Goal: Information Seeking & Learning: Find specific page/section

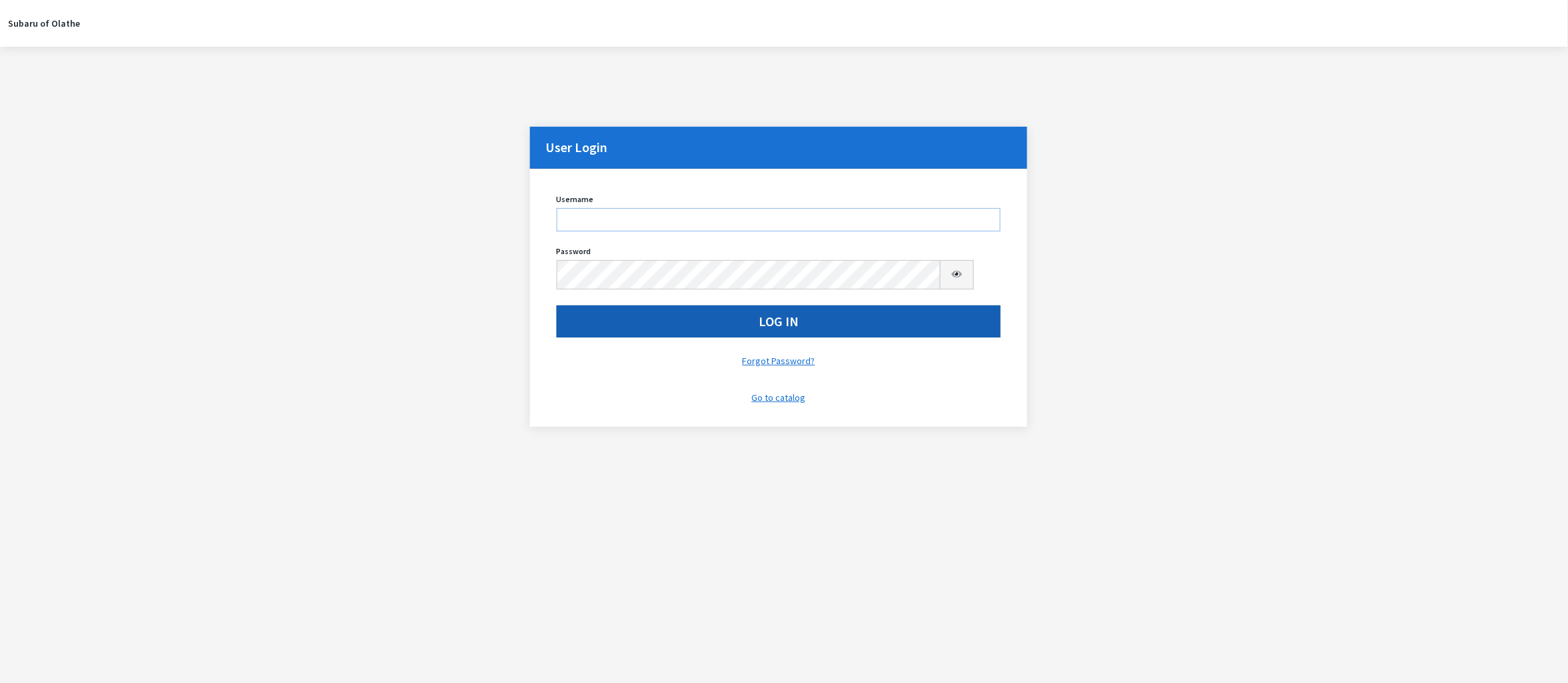
type input "kdorton"
click at [875, 337] on button "Log In" at bounding box center [779, 321] width 445 height 32
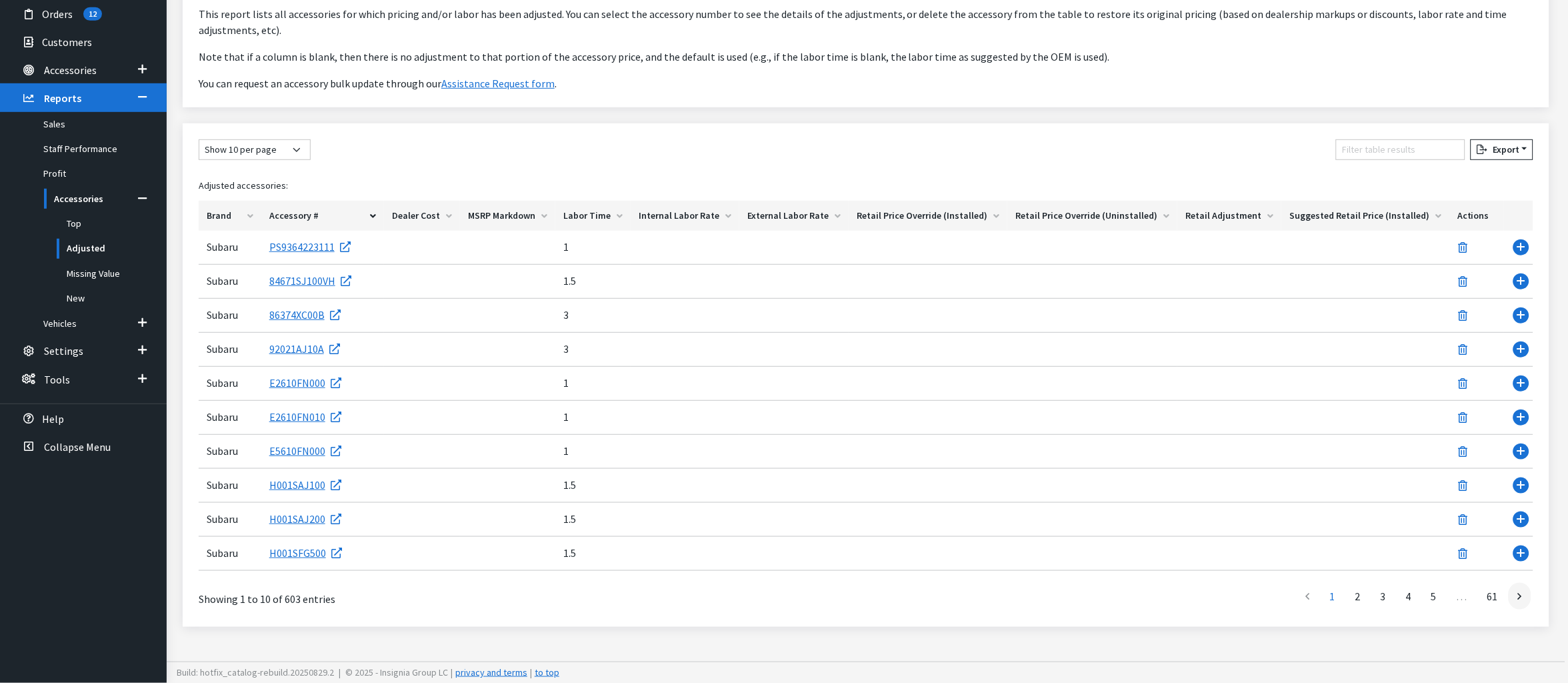
scroll to position [369, 0]
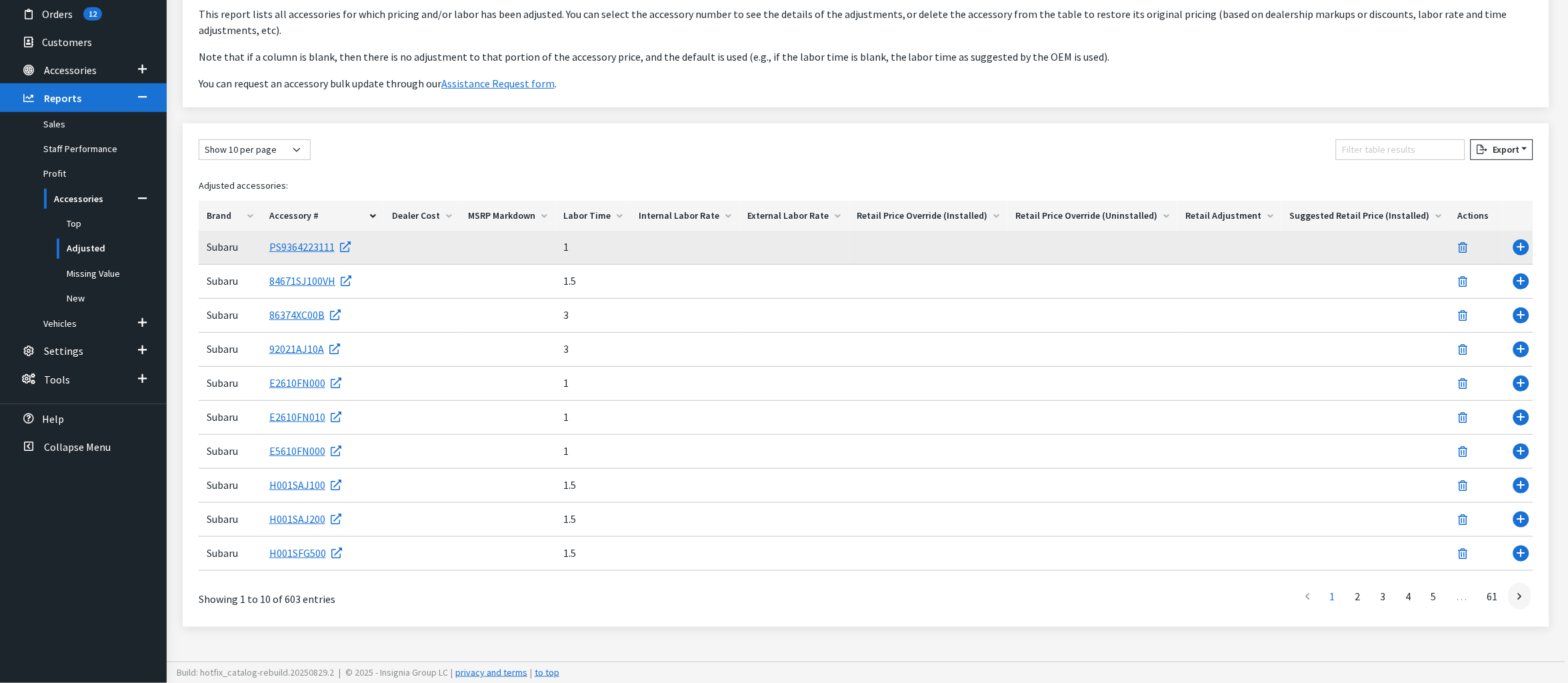
click at [1512, 230] on td "Use Enter key to show more/less" at bounding box center [1519, 247] width 29 height 34
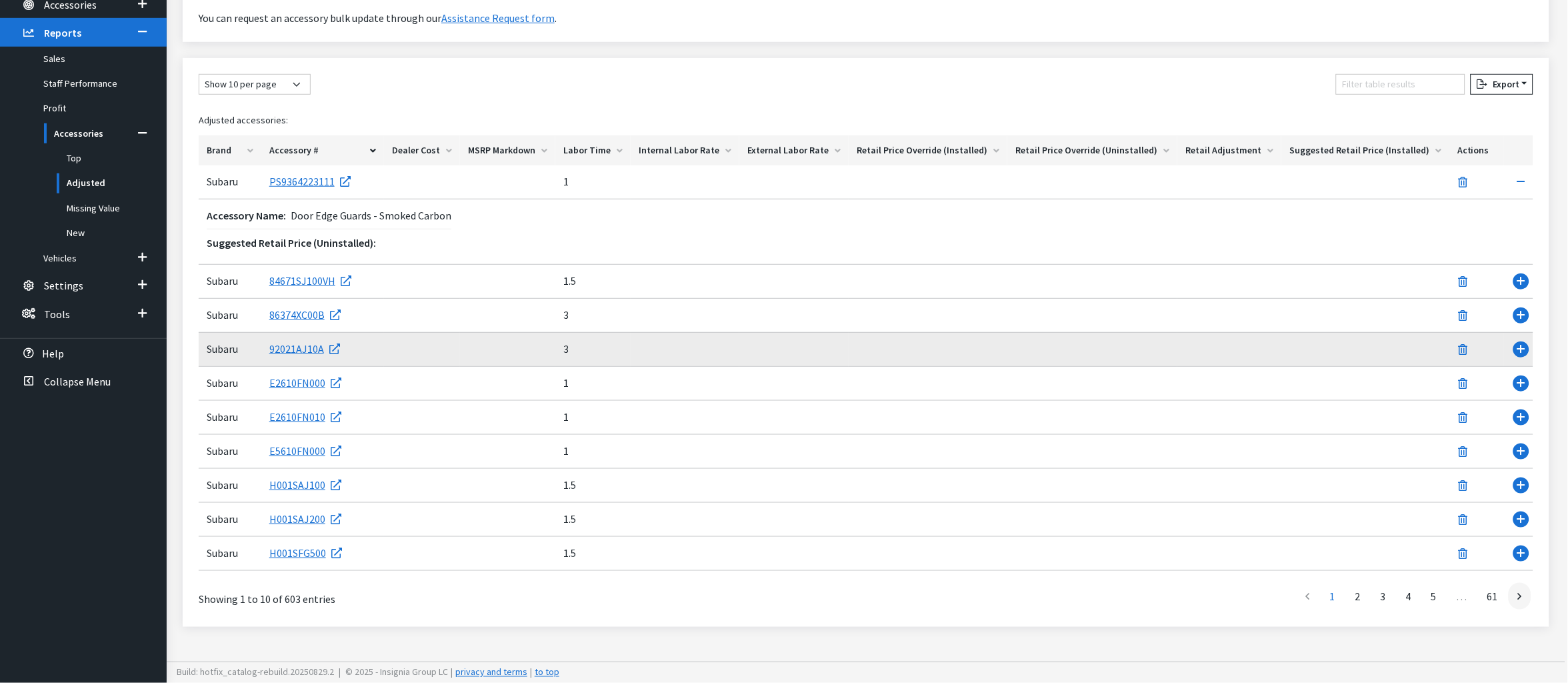
click at [1515, 366] on td "Use Enter key to show more/less" at bounding box center [1519, 350] width 29 height 34
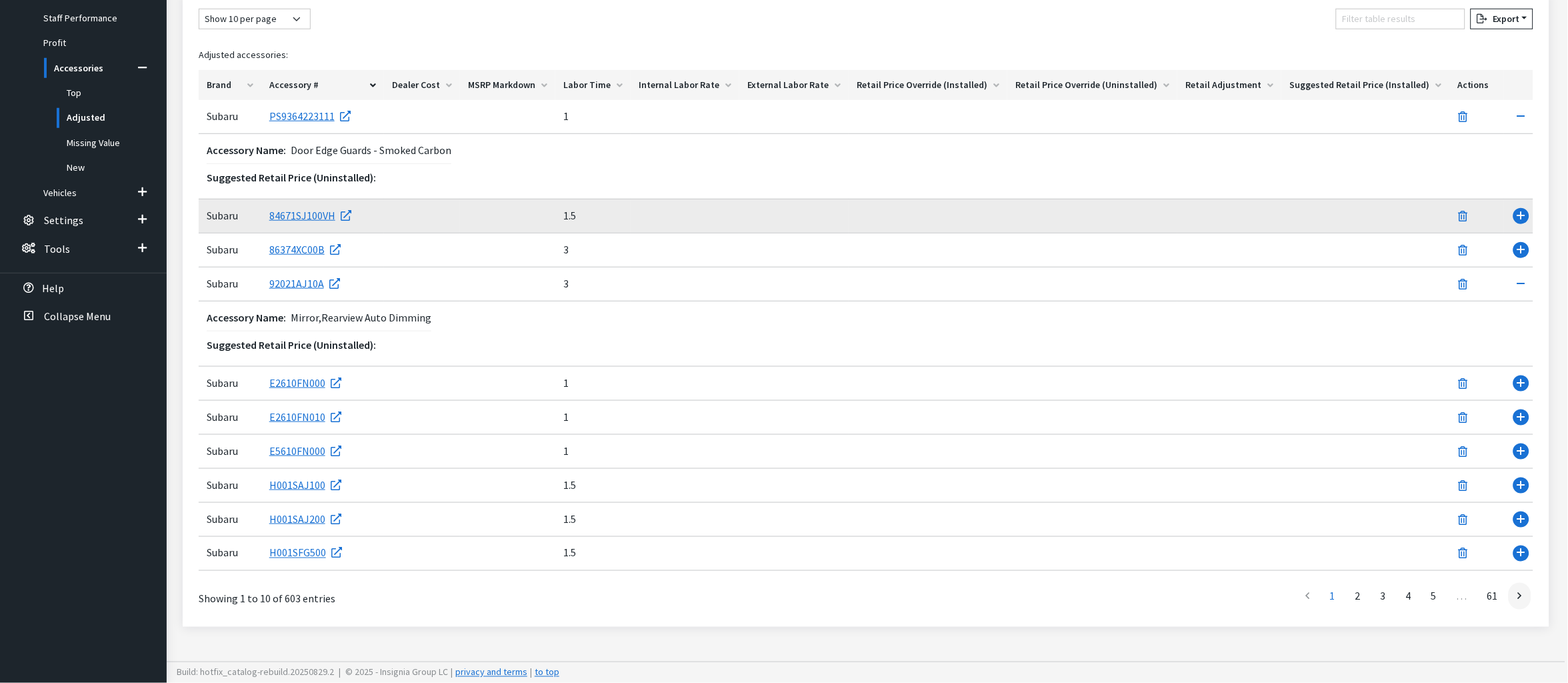
click at [1516, 233] on td "Use Enter key to show more/less" at bounding box center [1519, 216] width 29 height 34
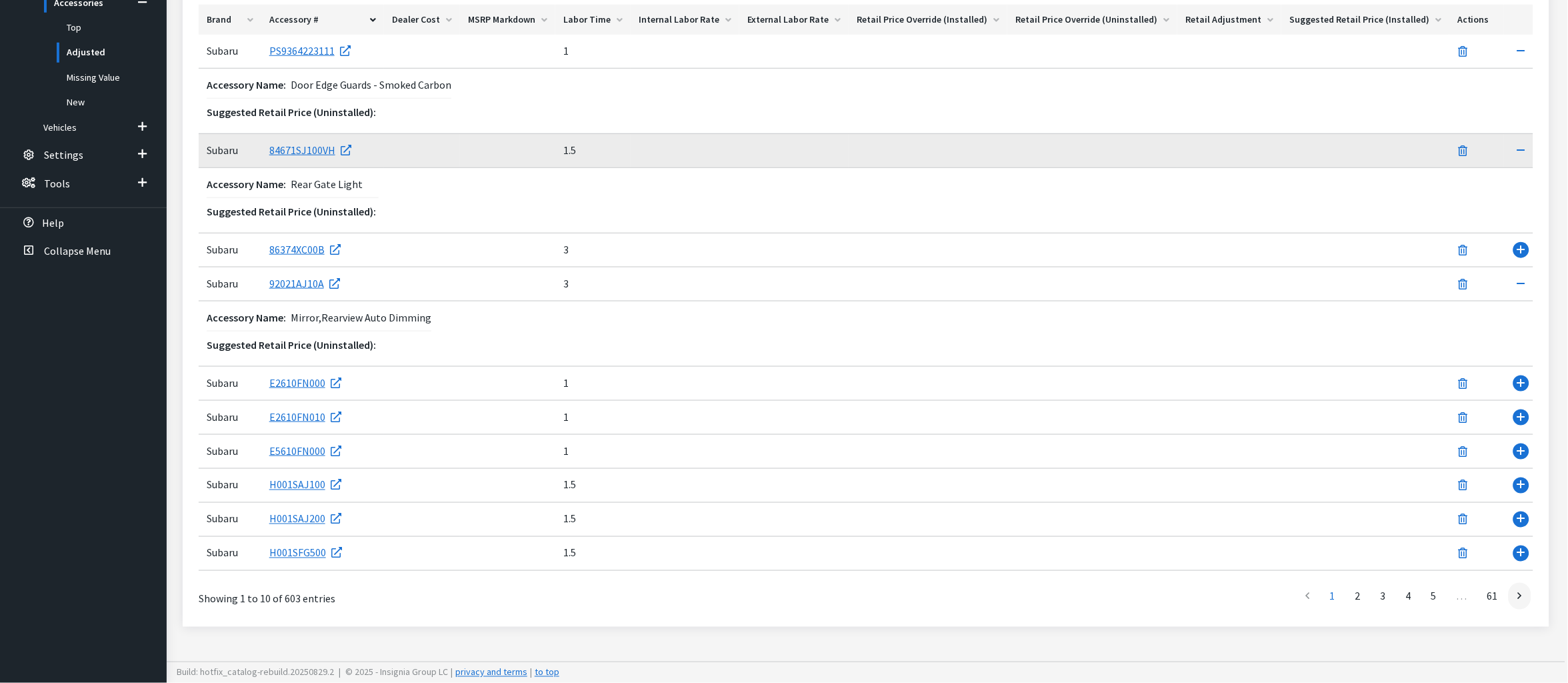
scroll to position [603, 0]
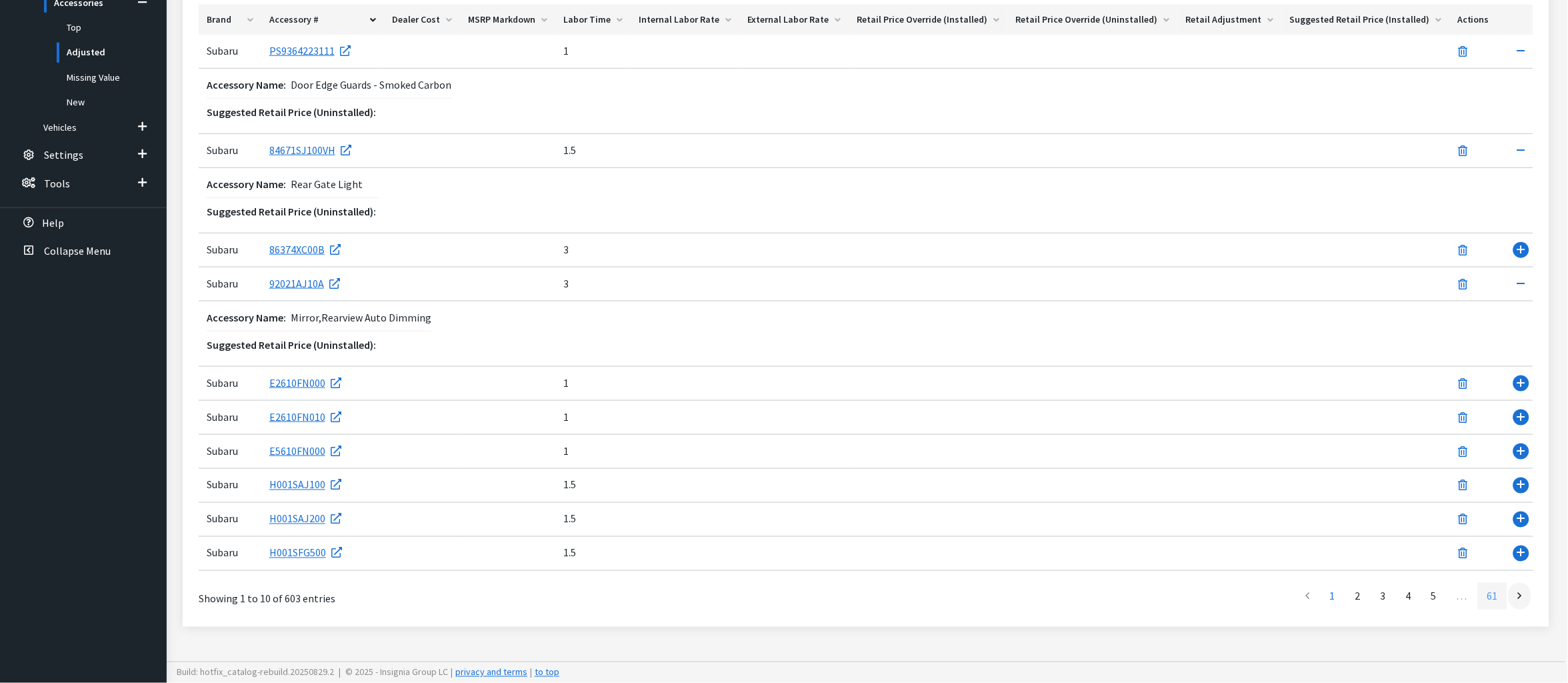
click at [1478, 589] on link "61" at bounding box center [1493, 596] width 29 height 26
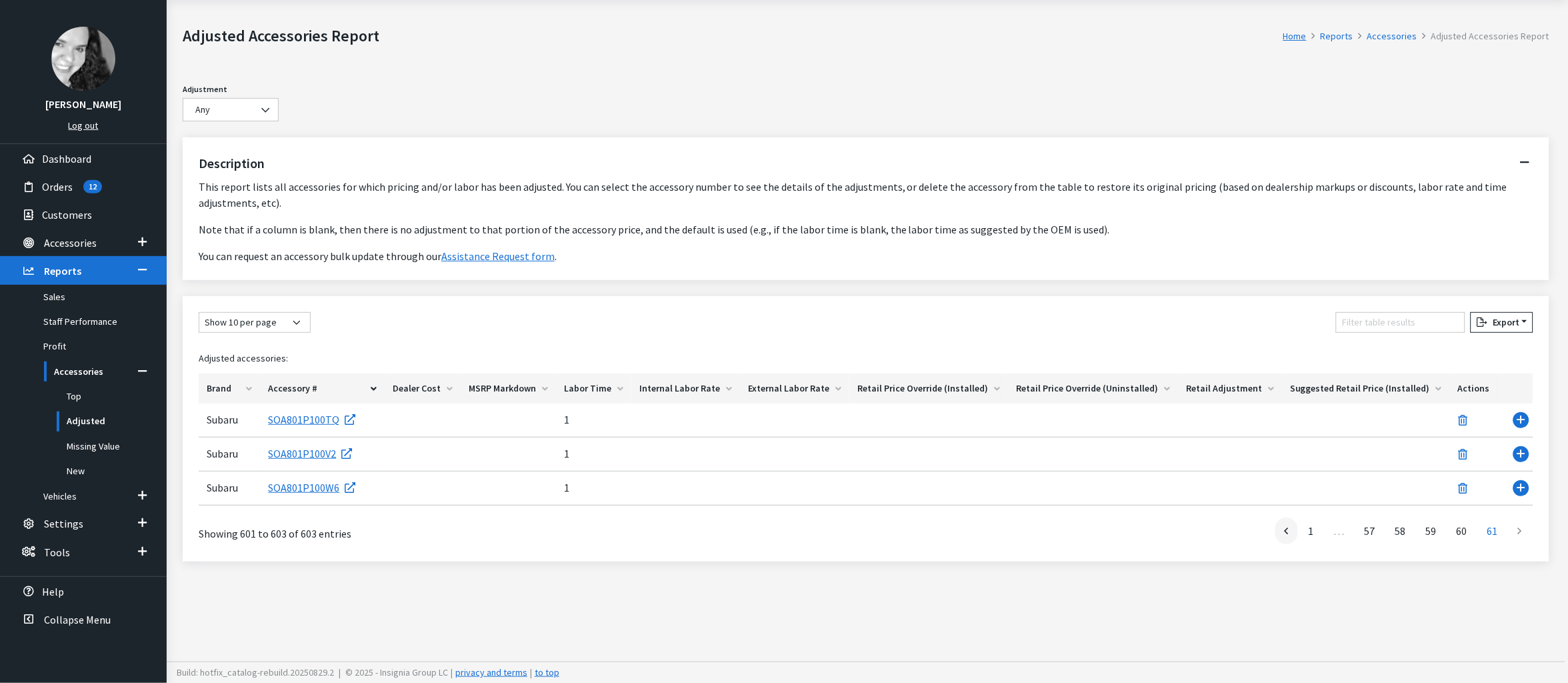
scroll to position [99, 0]
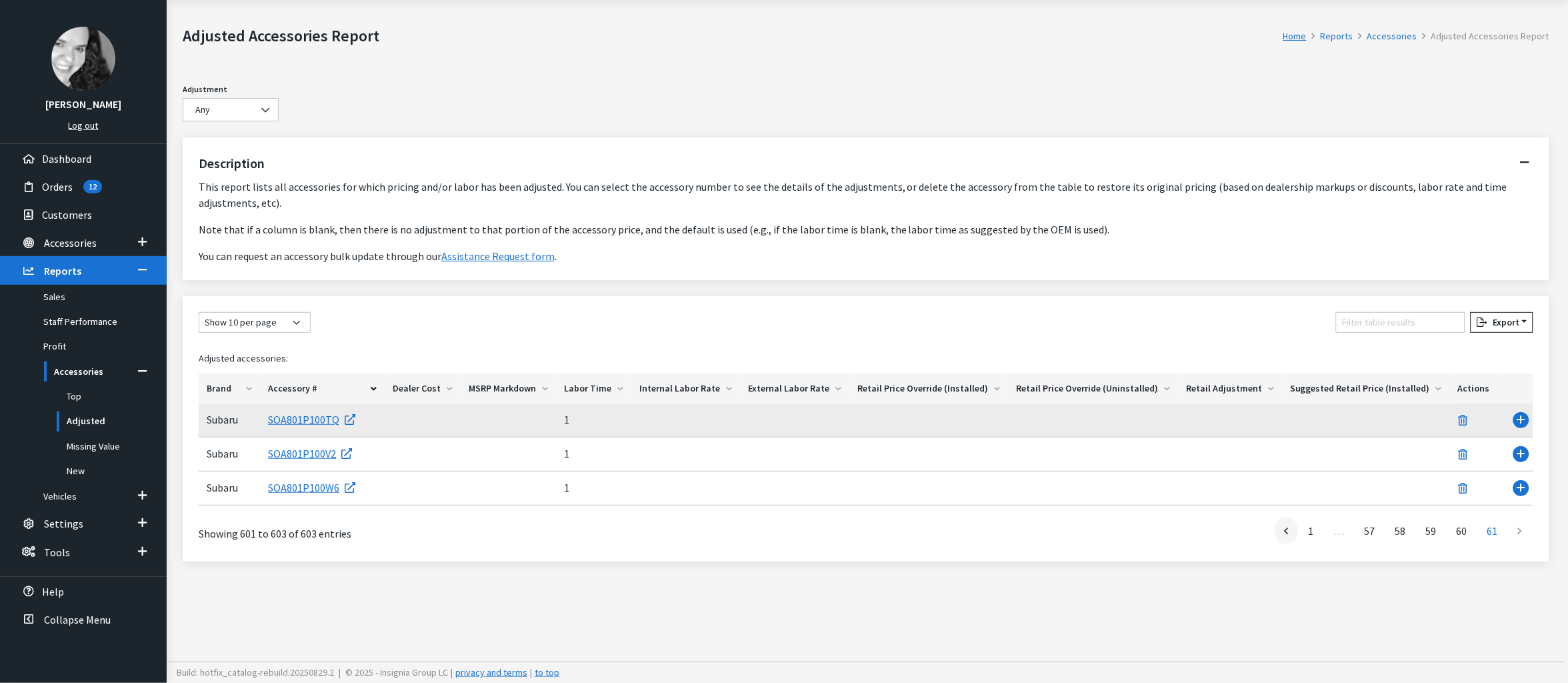
click at [1509, 437] on td "Use Enter key to show more/less" at bounding box center [1519, 420] width 29 height 34
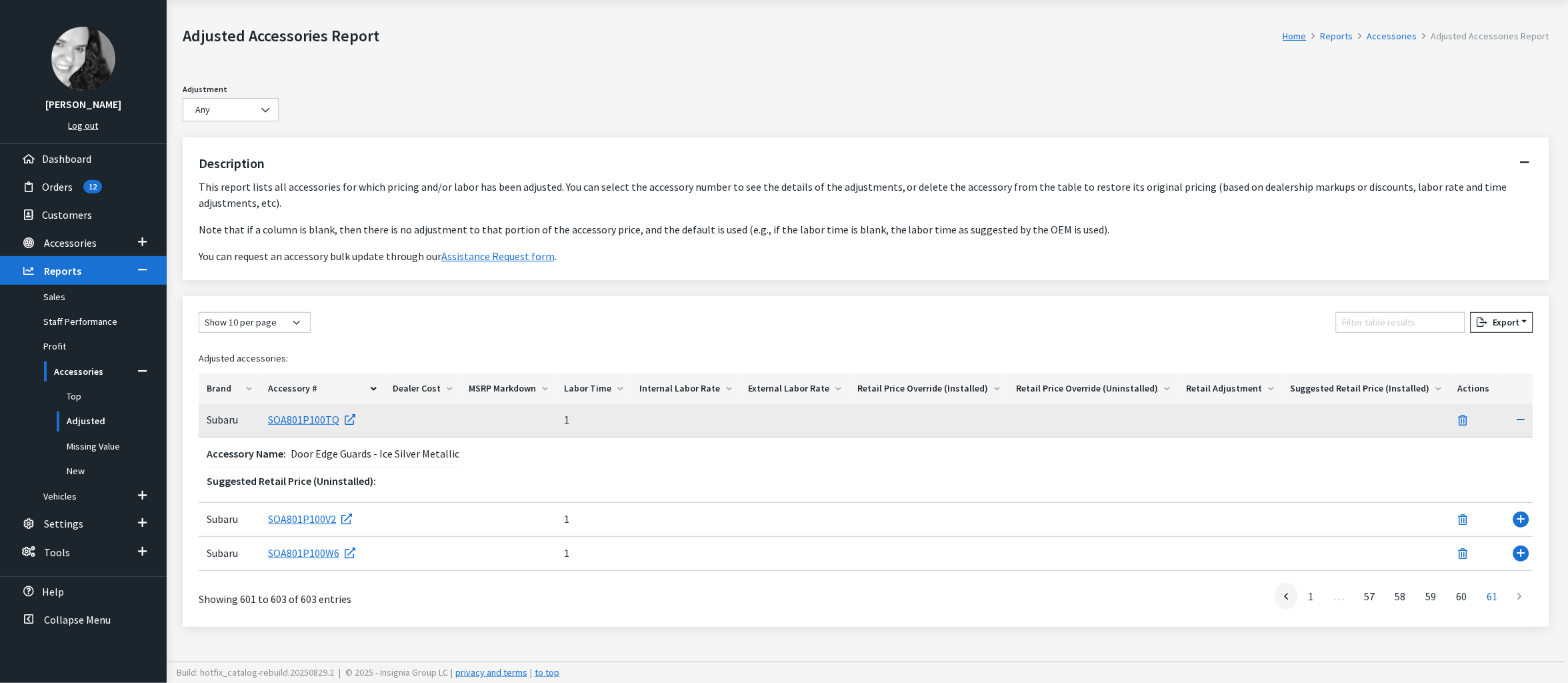
scroll to position [178, 0]
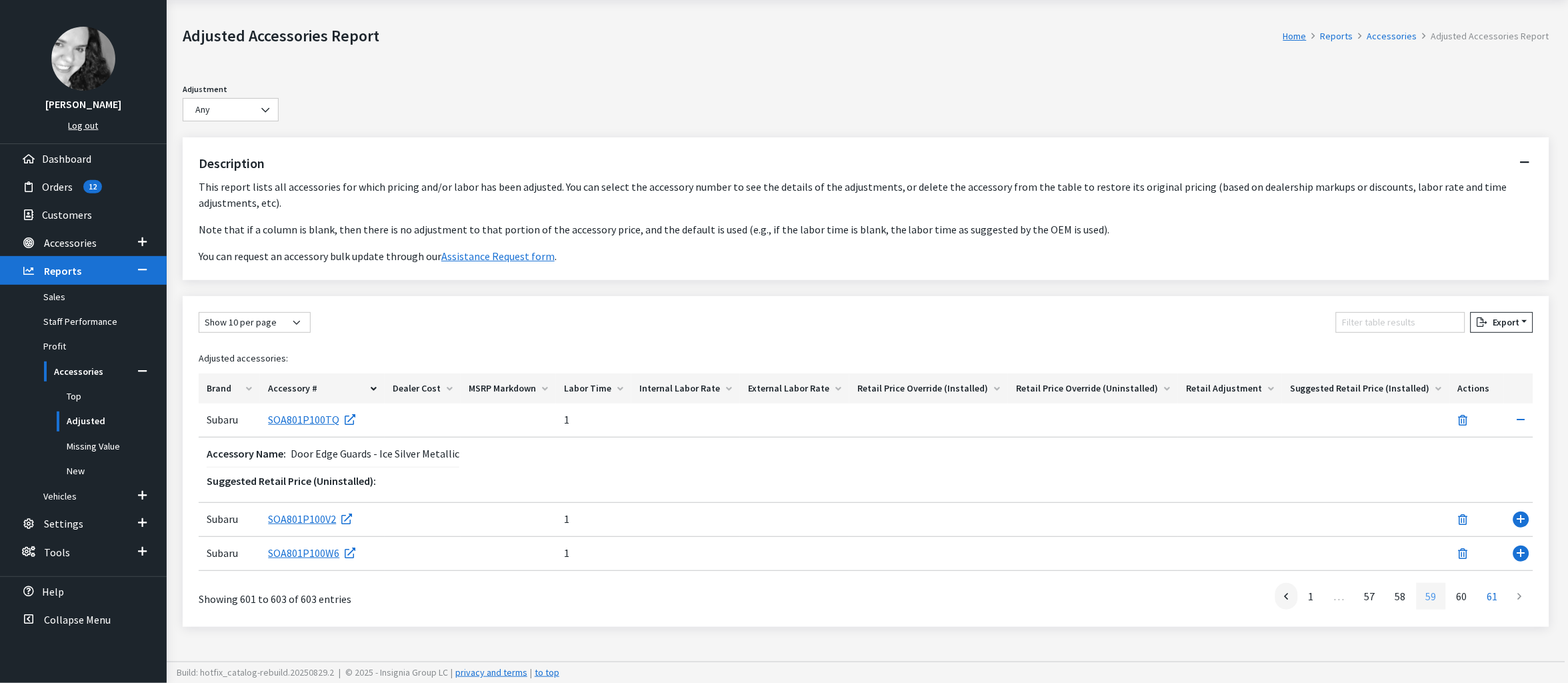
click at [1417, 591] on link "59" at bounding box center [1432, 596] width 29 height 26
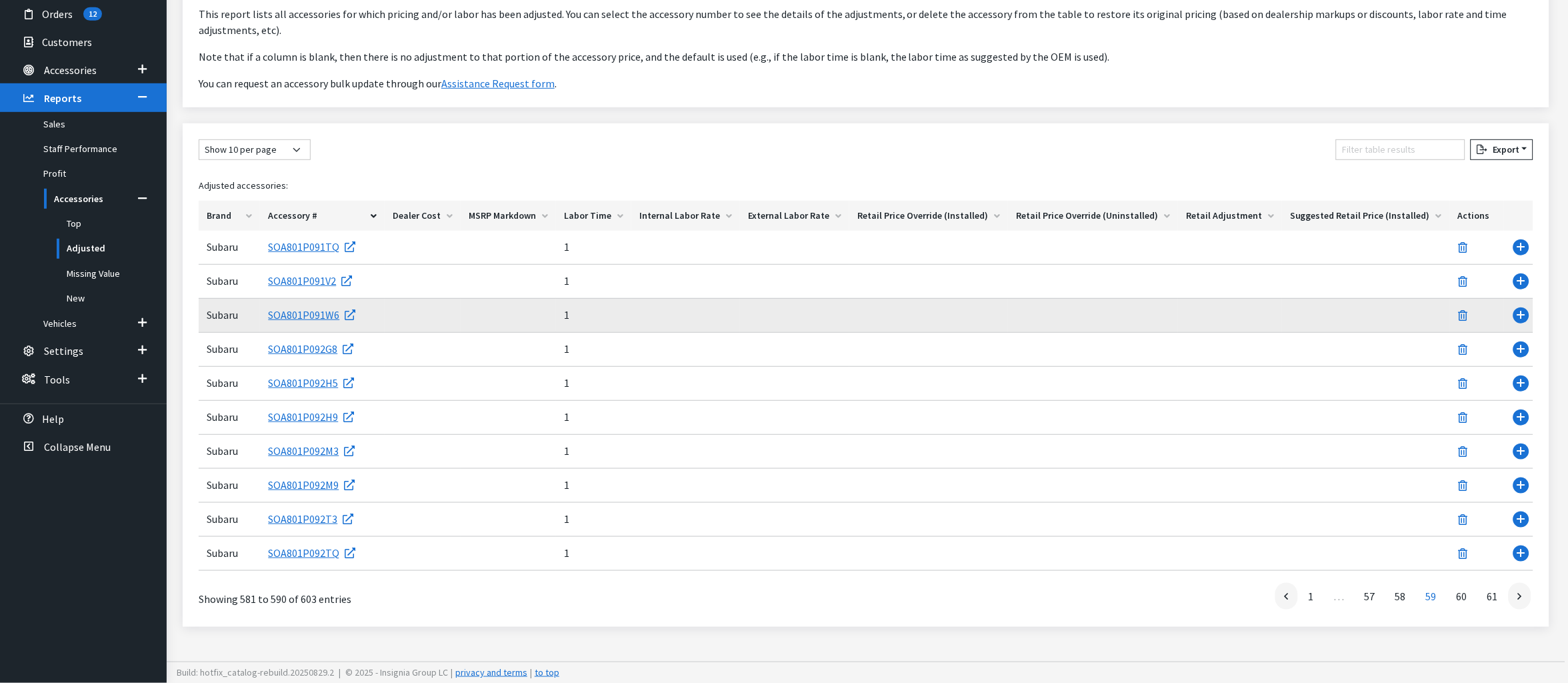
click at [1517, 299] on td "Use Enter key to show more/less" at bounding box center [1519, 316] width 29 height 34
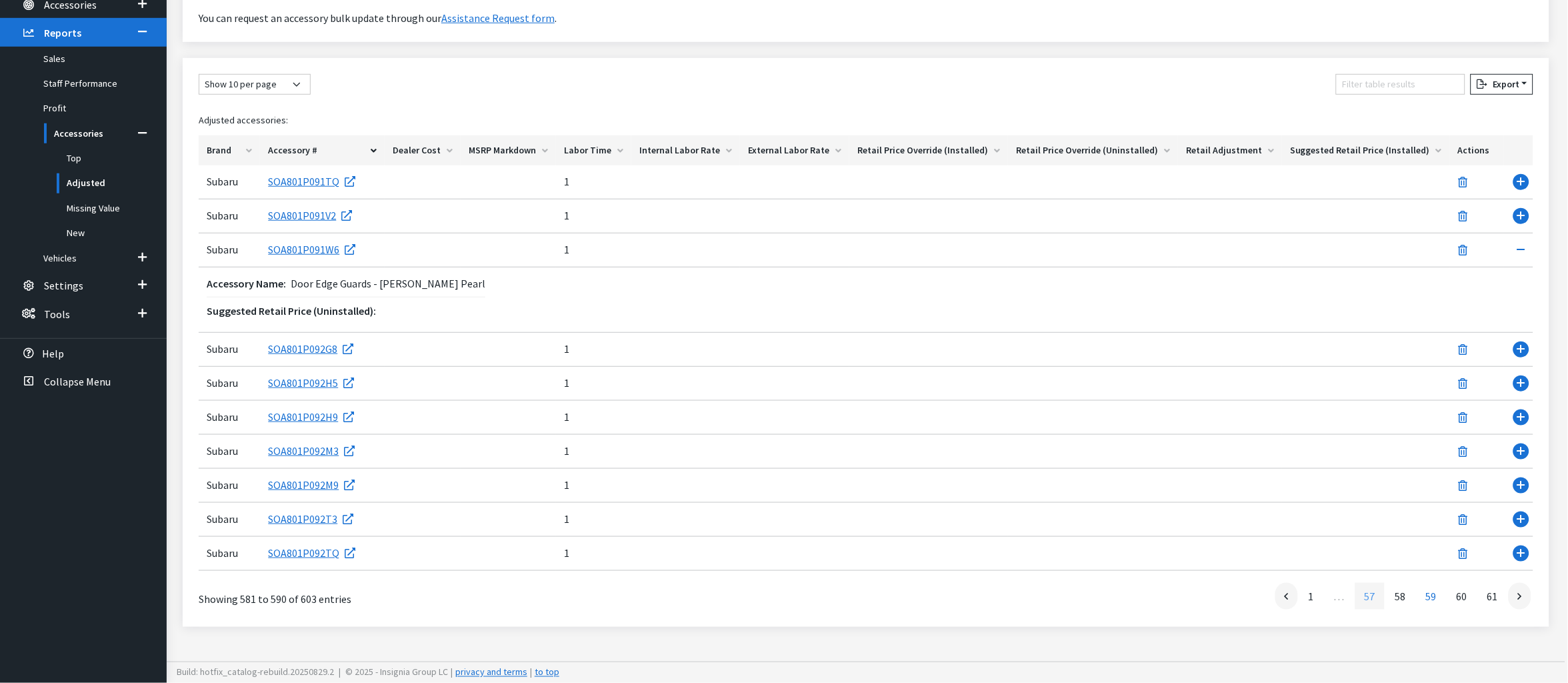
click at [1355, 610] on link "57" at bounding box center [1370, 596] width 29 height 26
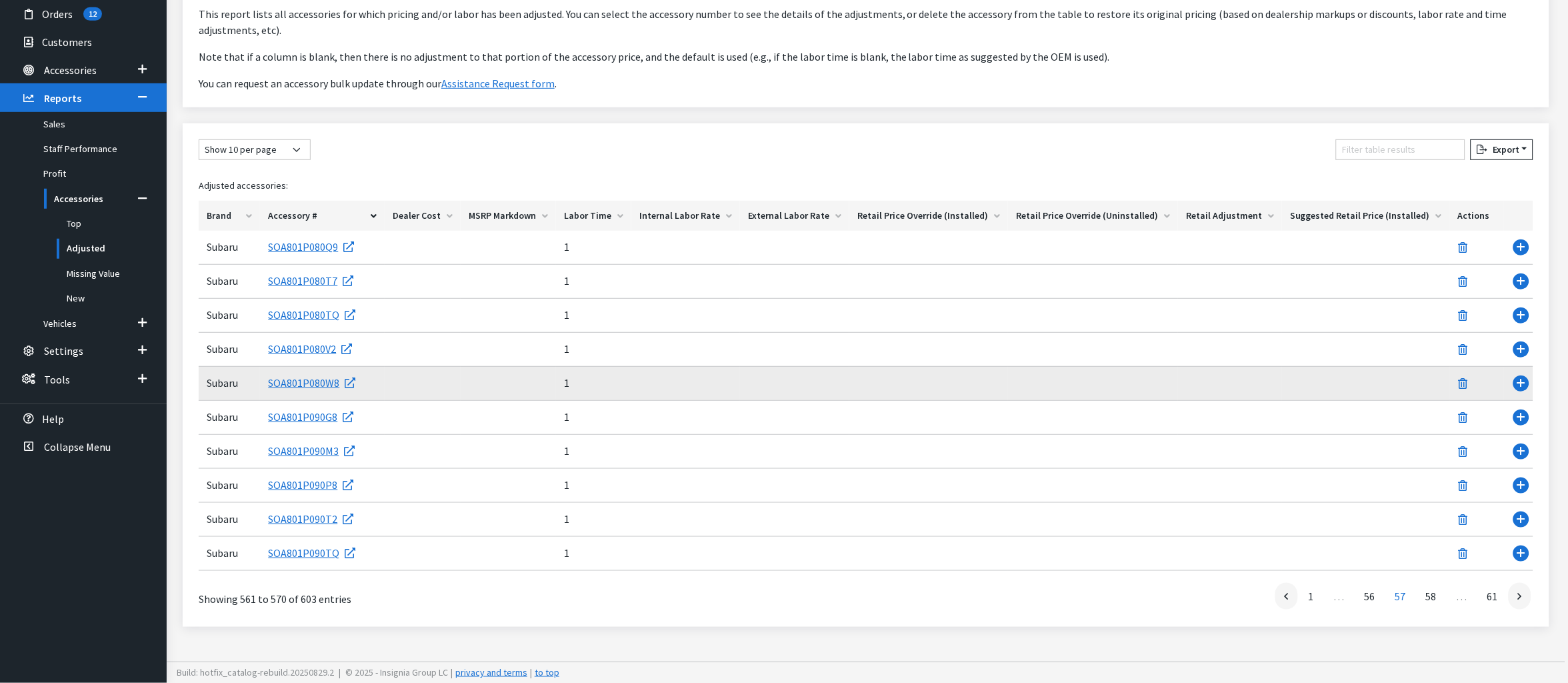
click at [1514, 366] on td "Use Enter key to show more/less" at bounding box center [1519, 383] width 29 height 34
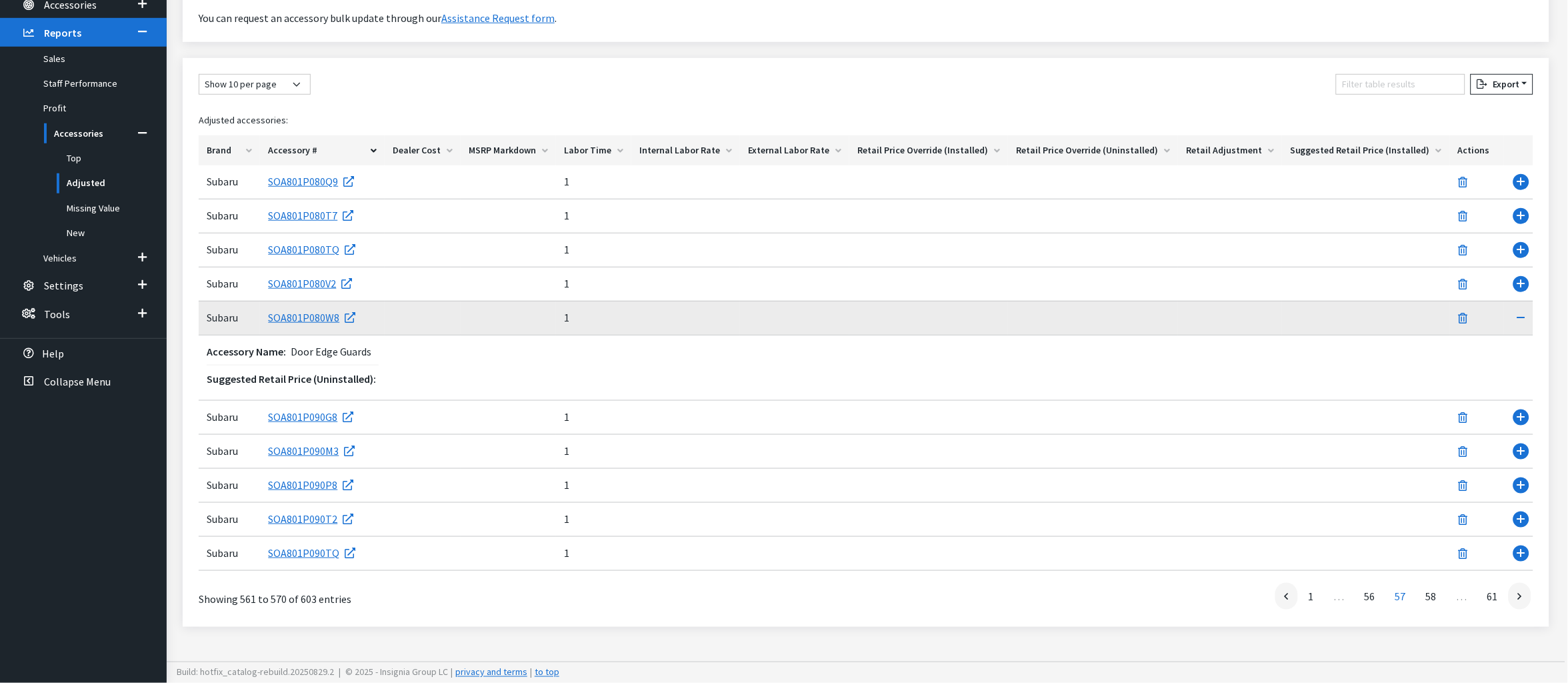
scroll to position [448, 0]
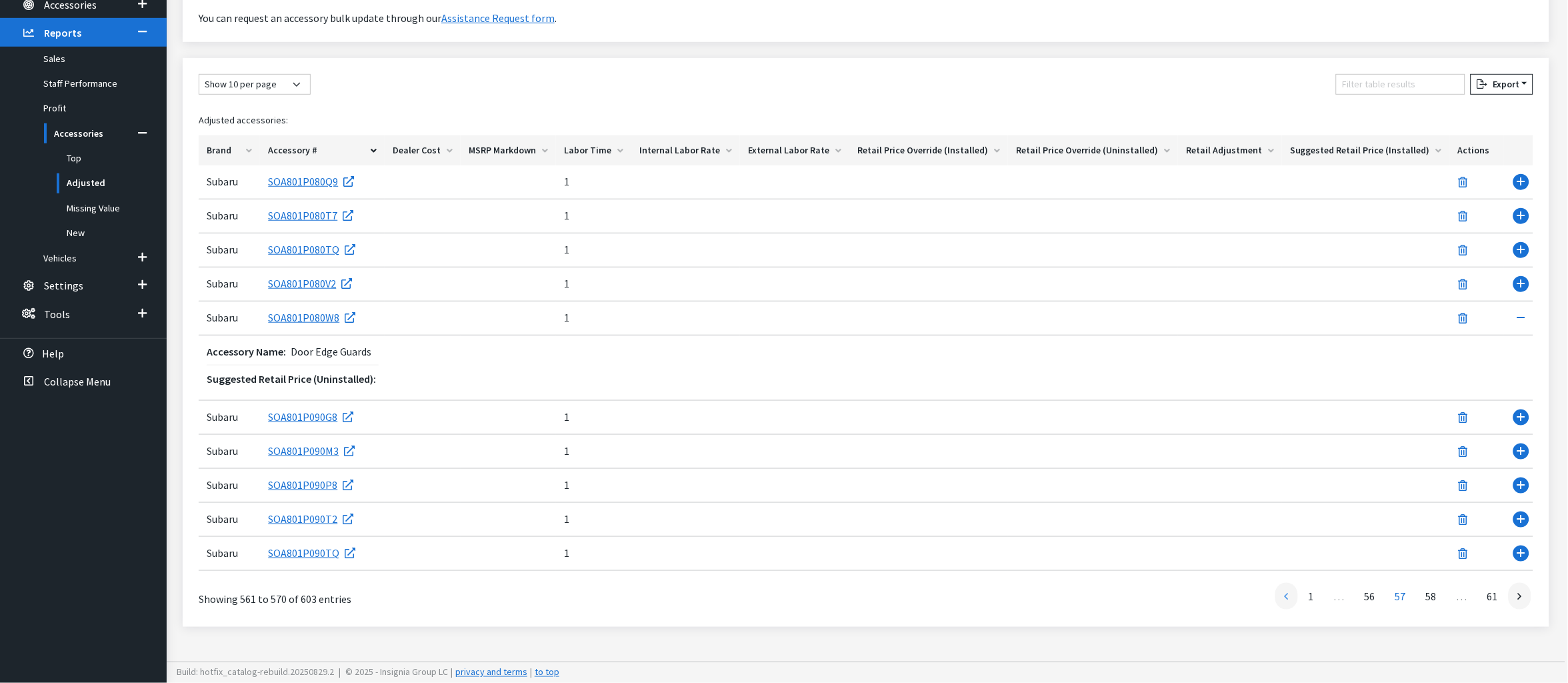
click at [1276, 586] on link at bounding box center [1287, 596] width 23 height 26
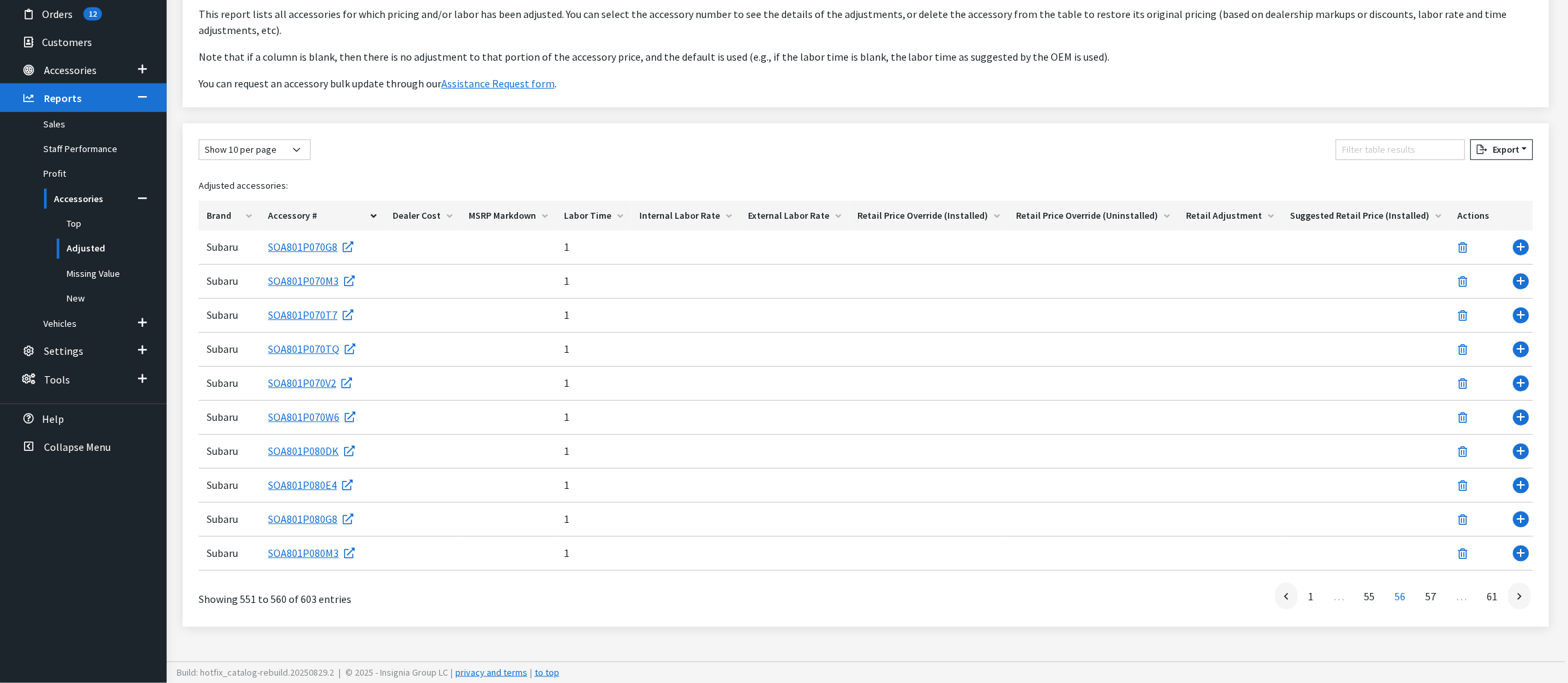
scroll to position [367, 0]
click at [1276, 586] on link at bounding box center [1287, 596] width 23 height 26
click at [1355, 583] on link "53" at bounding box center [1370, 596] width 29 height 26
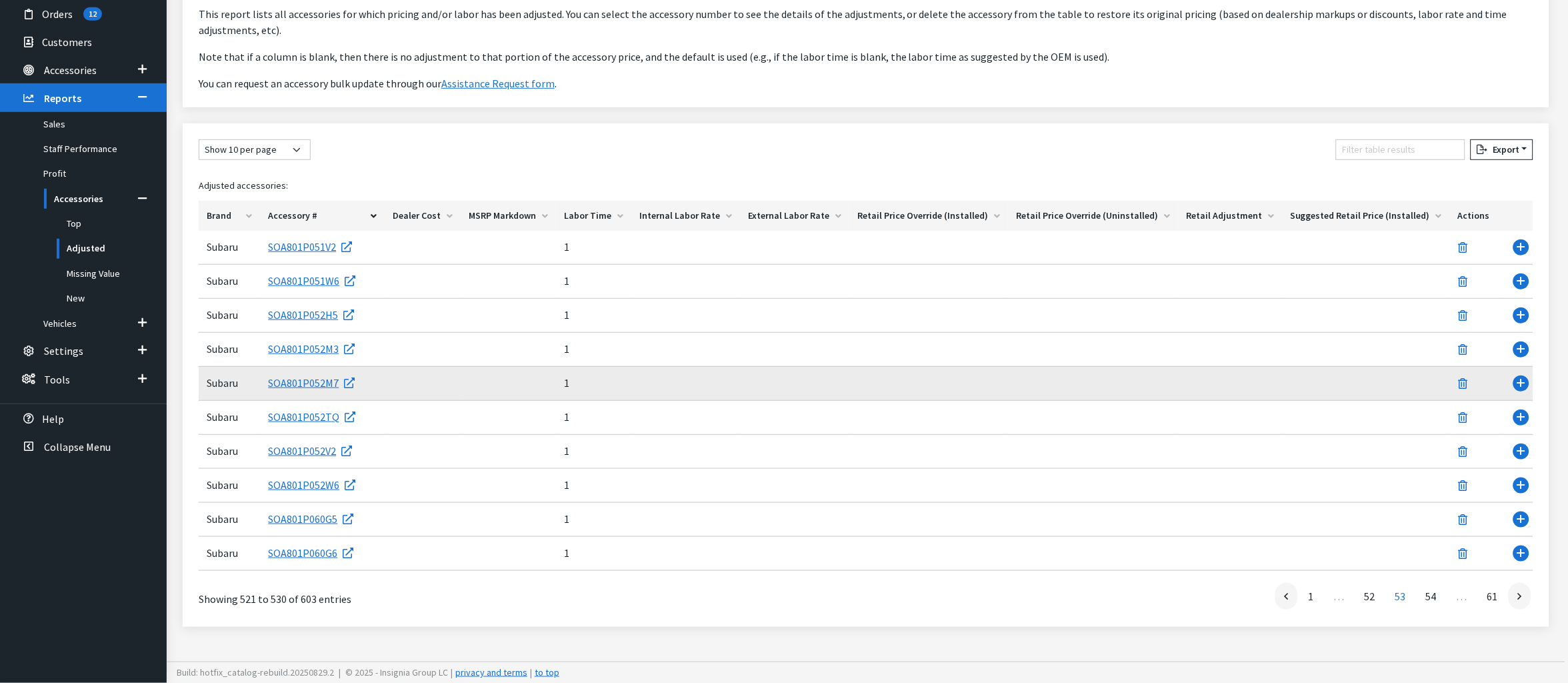
click at [1514, 366] on td "Use Enter key to show more/less" at bounding box center [1519, 383] width 29 height 34
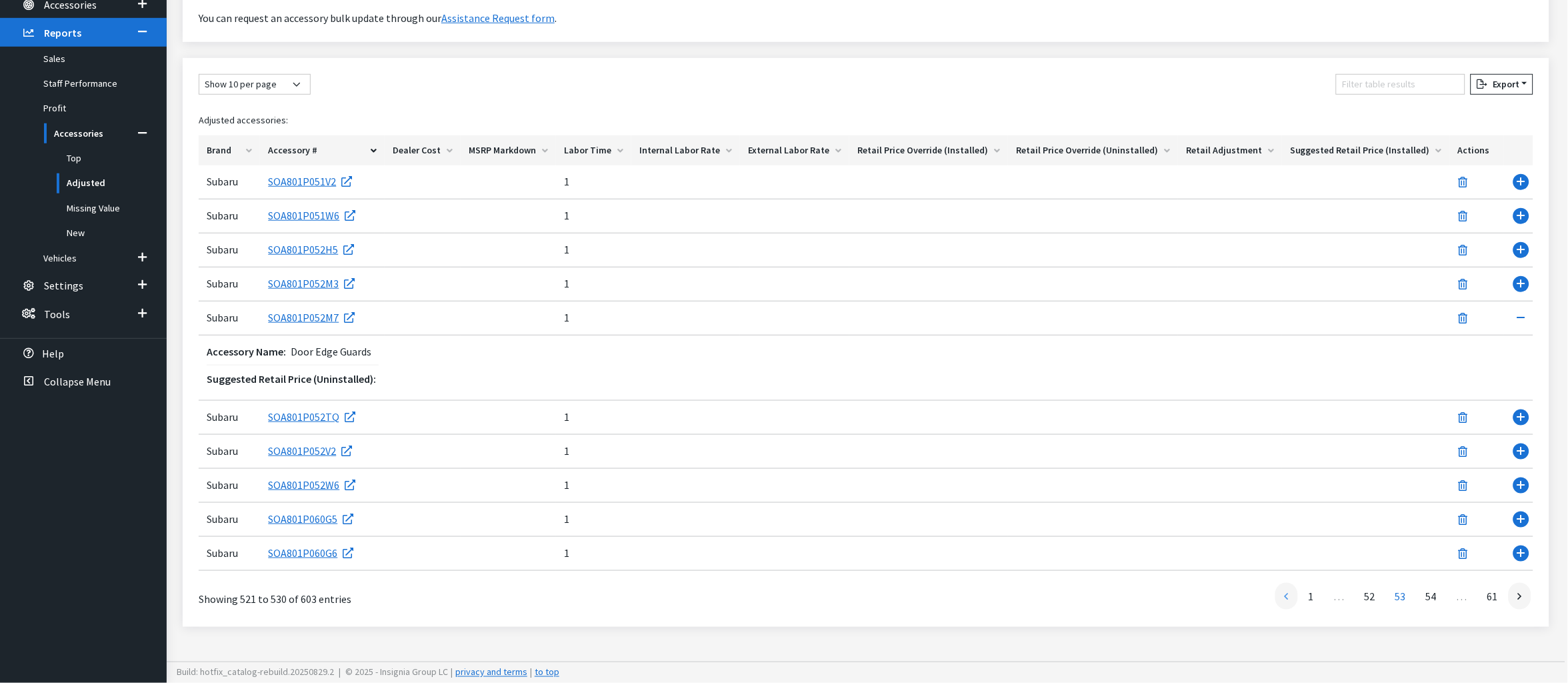
click at [1285, 602] on icon at bounding box center [1287, 597] width 4 height 11
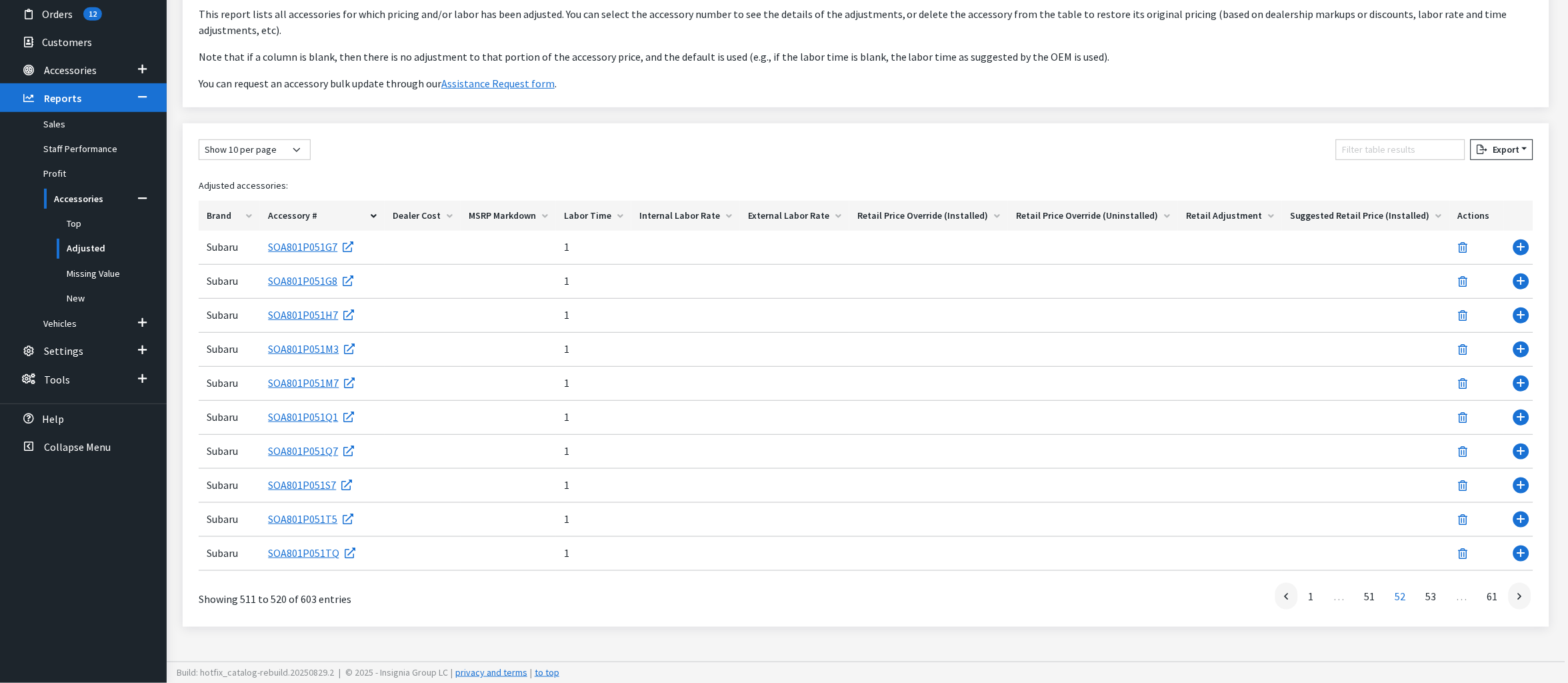
click at [1224, 665] on div "Branch: hotfix/catalog-rebuild Build: hotfix_catalog-rebuild.20250829.2 | © 202…" at bounding box center [865, 672] width 1395 height 14
click at [1285, 592] on icon at bounding box center [1287, 597] width 4 height 11
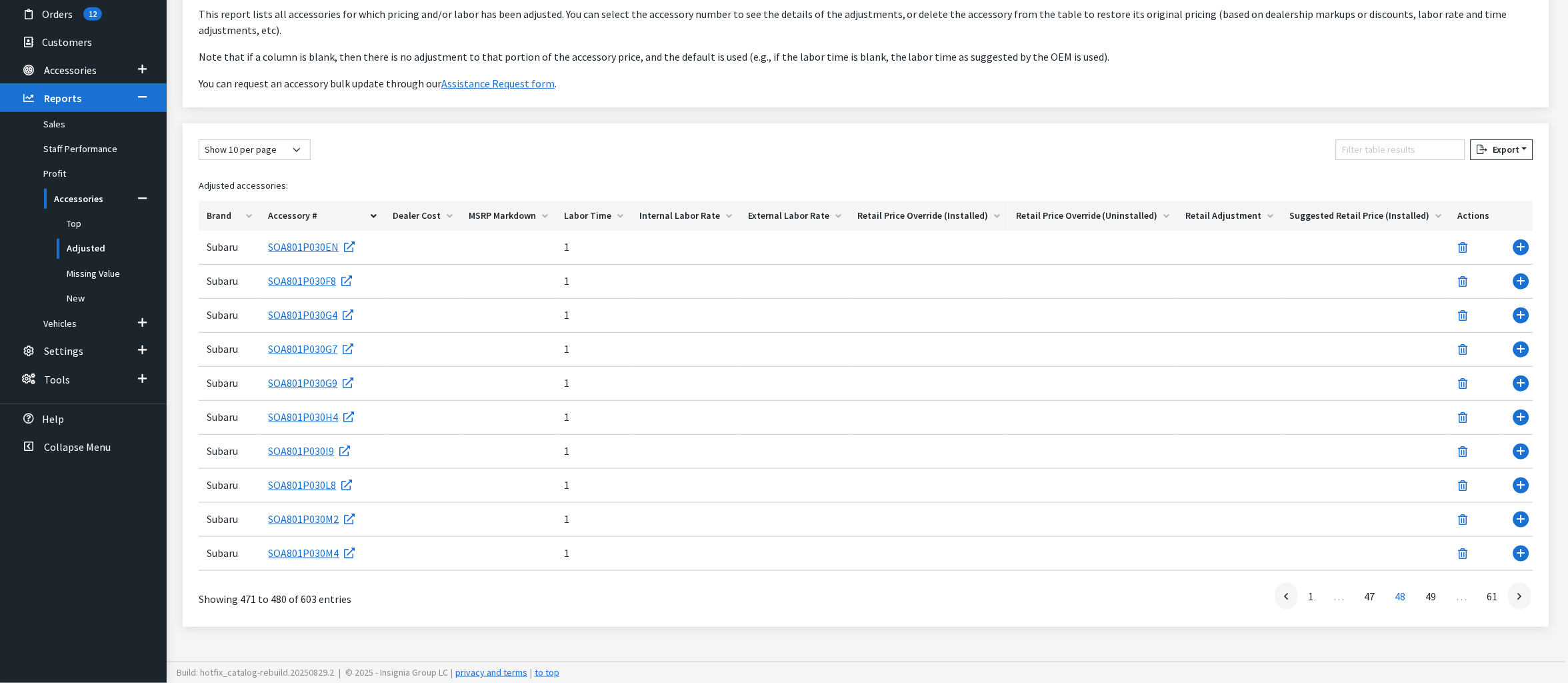
click at [1285, 592] on icon at bounding box center [1287, 597] width 4 height 11
click at [1355, 590] on link "44" at bounding box center [1370, 596] width 29 height 26
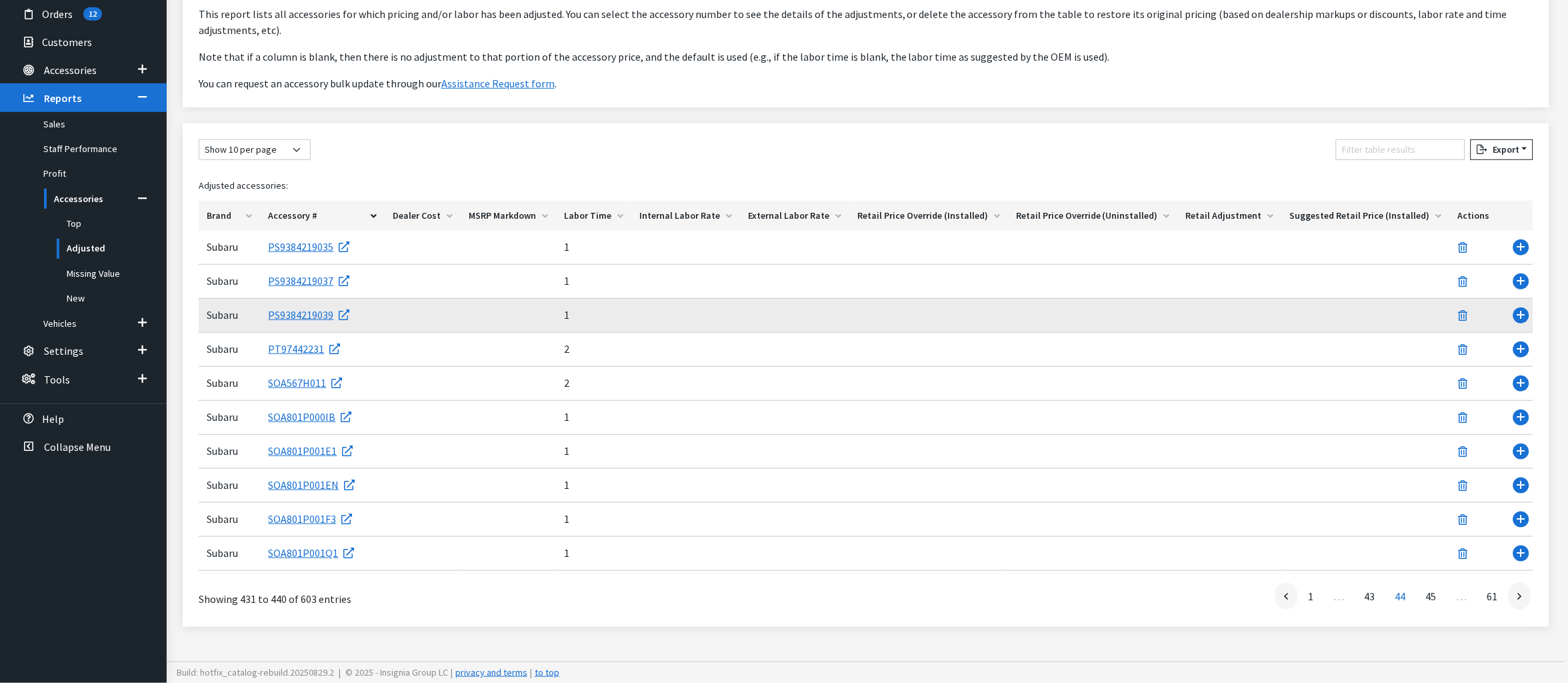
click at [1512, 299] on td "Use Enter key to show more/less" at bounding box center [1519, 316] width 29 height 34
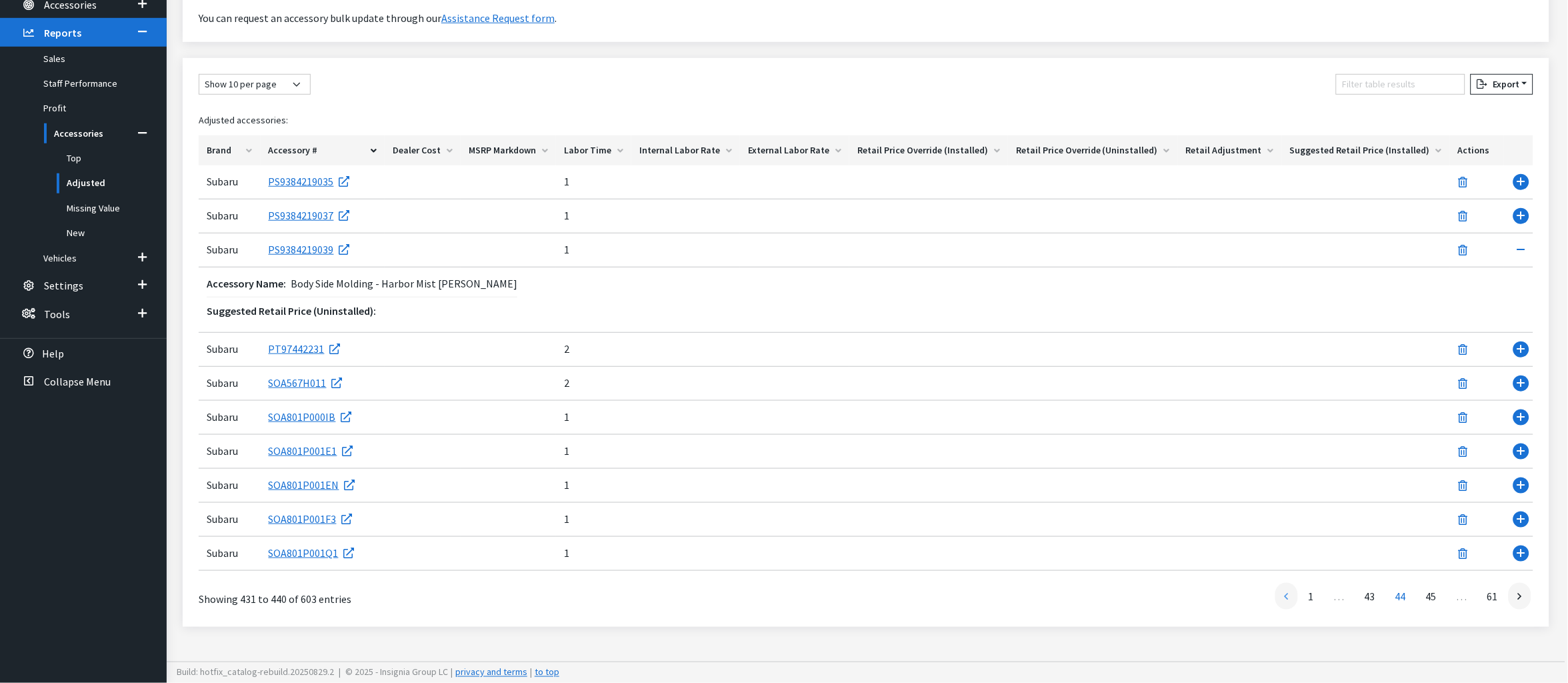
click at [1276, 610] on link at bounding box center [1287, 596] width 23 height 26
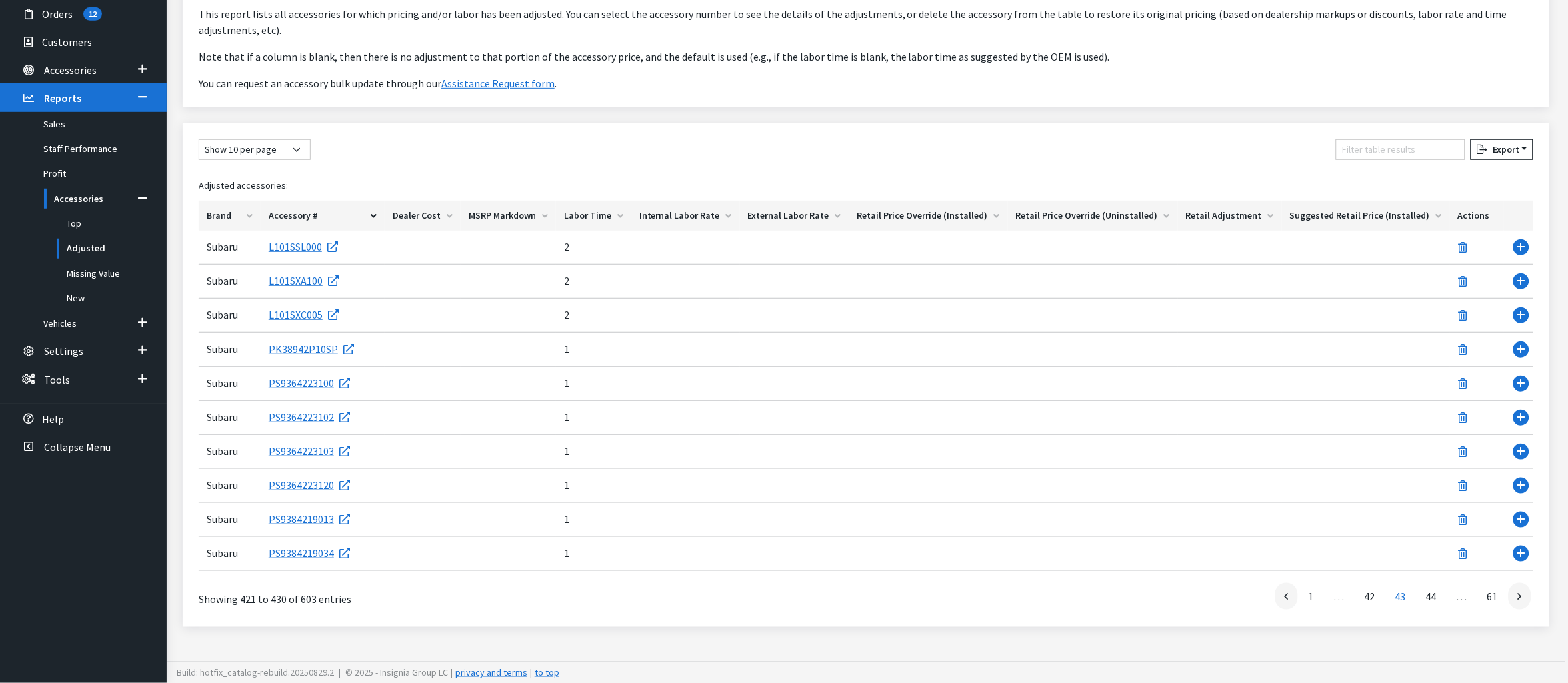
click at [1224, 661] on footer "Branch: hotfix/catalog-rebuild Build: hotfix_catalog-rebuild.20250829.2 | © 202…" at bounding box center [865, 672] width 1398 height 22
click at [1285, 592] on icon at bounding box center [1287, 597] width 4 height 11
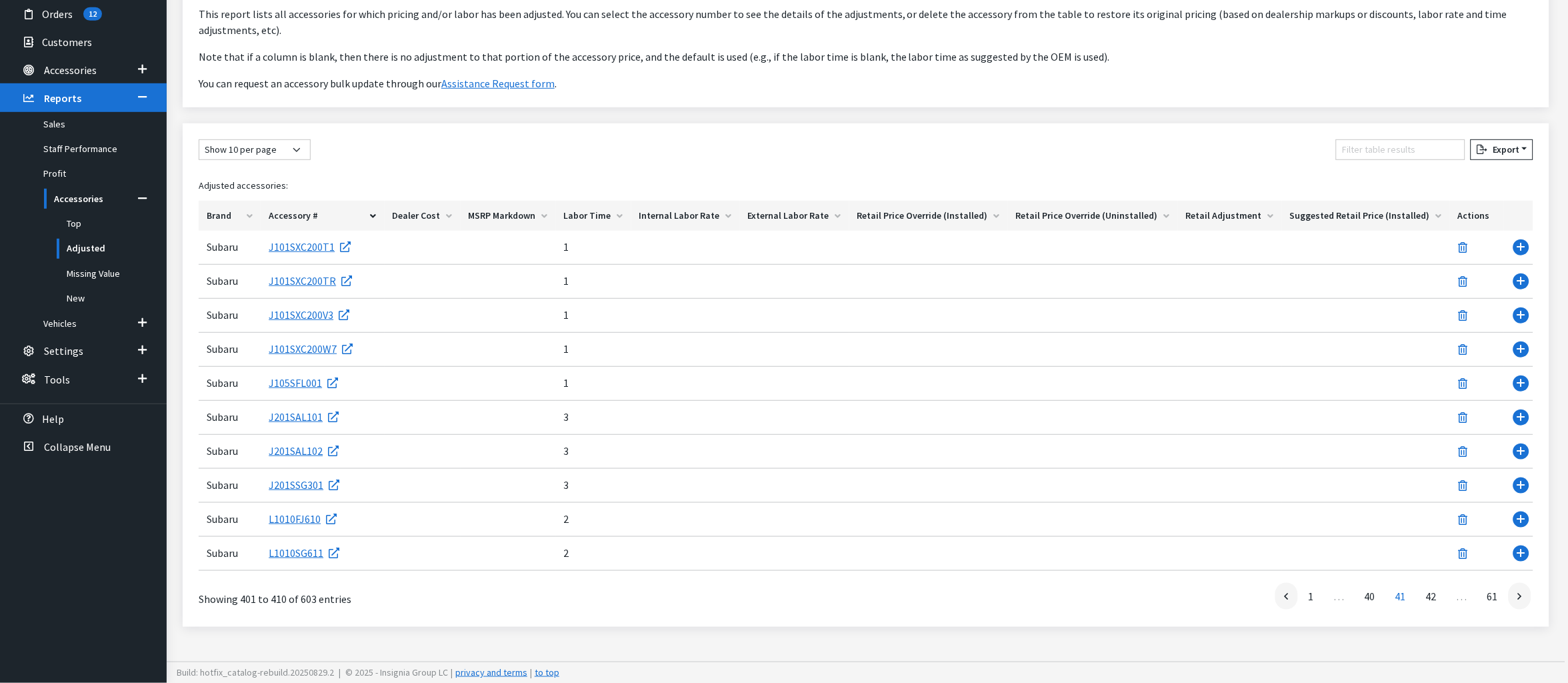
click at [1285, 592] on icon at bounding box center [1287, 597] width 4 height 11
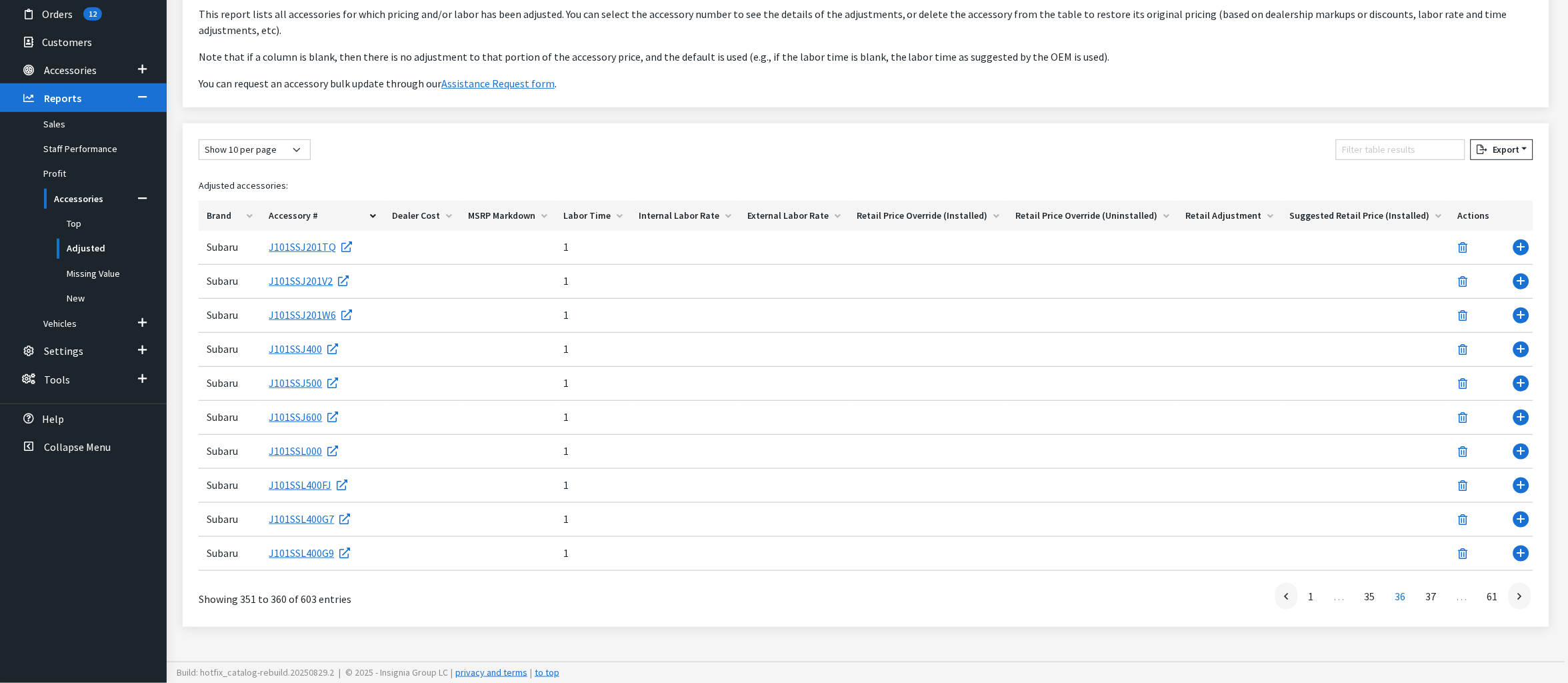
click at [1285, 592] on icon at bounding box center [1287, 597] width 4 height 11
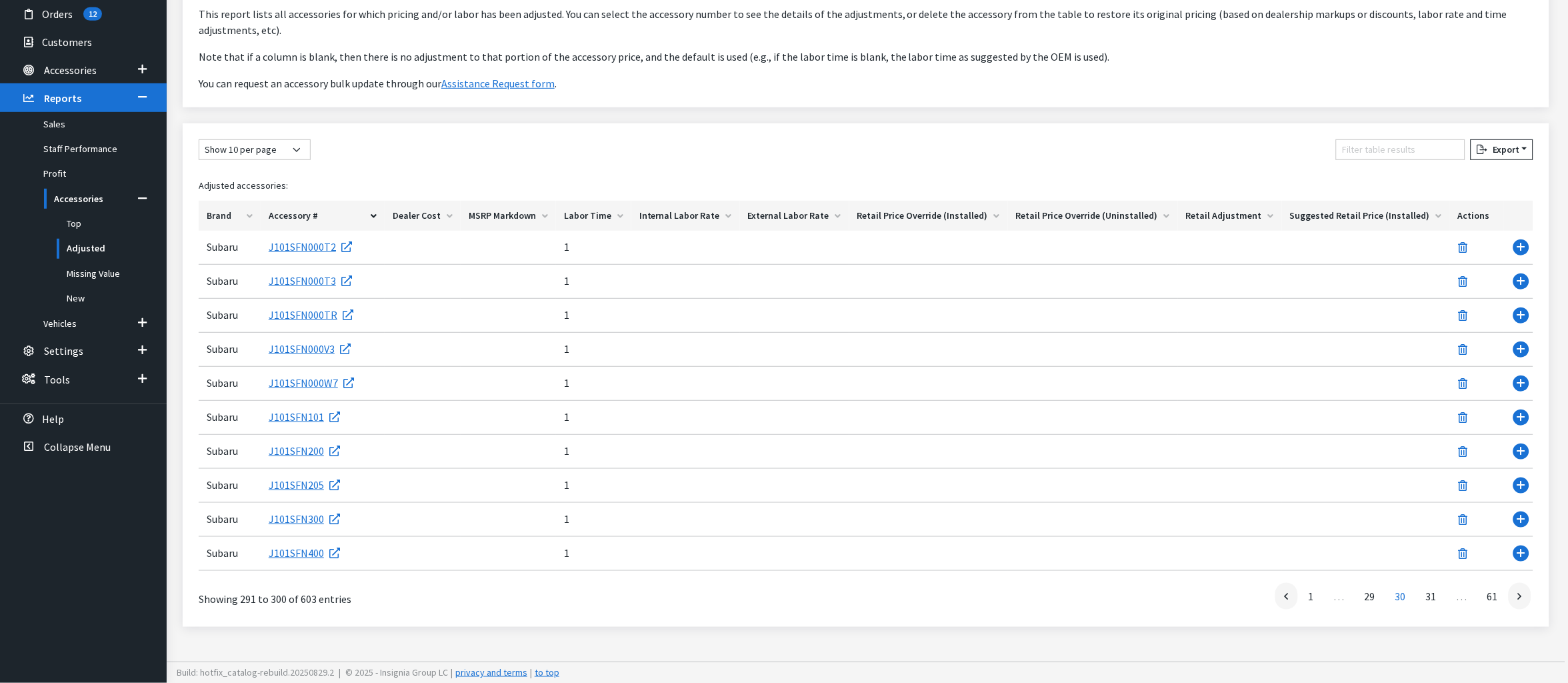
click at [1285, 592] on icon at bounding box center [1287, 597] width 4 height 11
click at [1355, 584] on link "28" at bounding box center [1370, 596] width 29 height 26
click at [1148, 594] on ul "First 1 … 27 28 29 … 61 Last" at bounding box center [1148, 596] width 772 height 26
click at [1355, 587] on link "27" at bounding box center [1370, 596] width 29 height 26
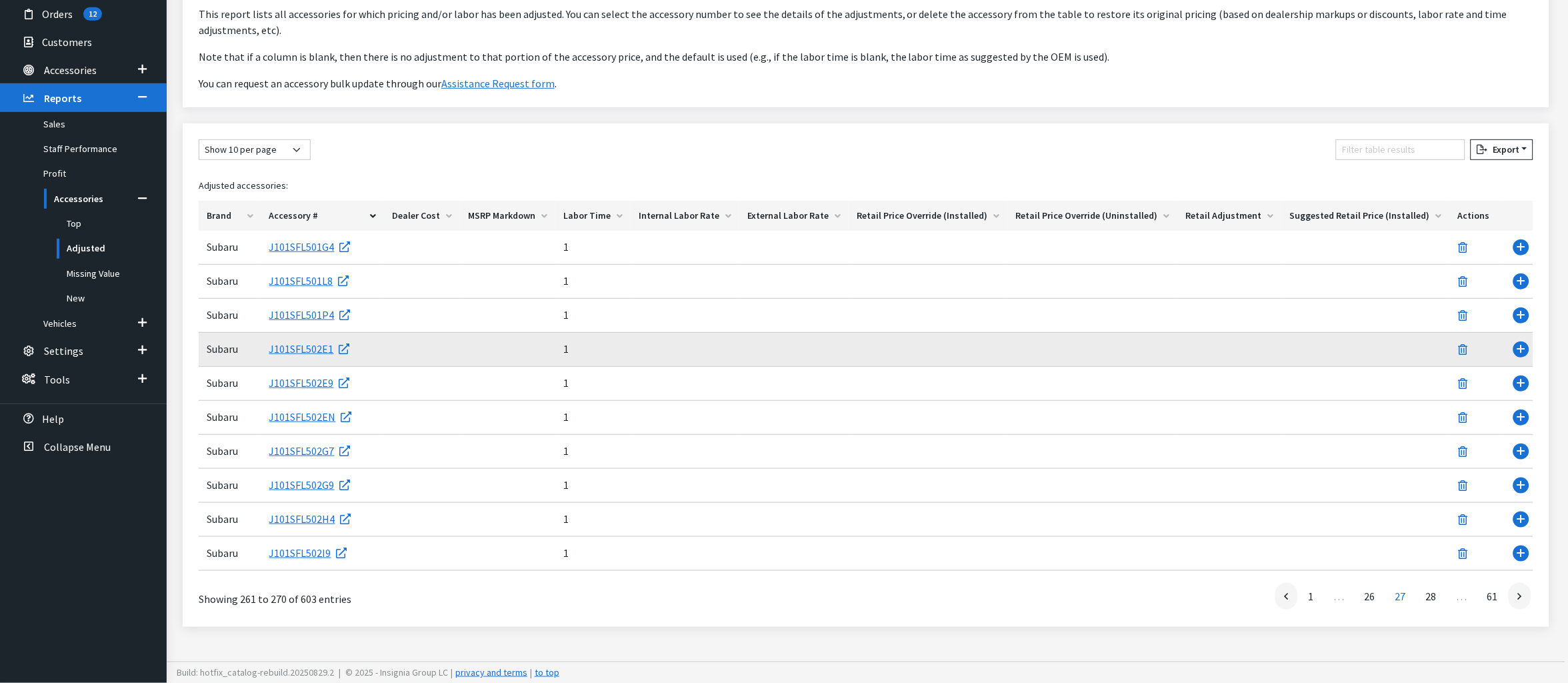
click at [1511, 333] on td "Use Enter key to show more/less" at bounding box center [1519, 350] width 29 height 34
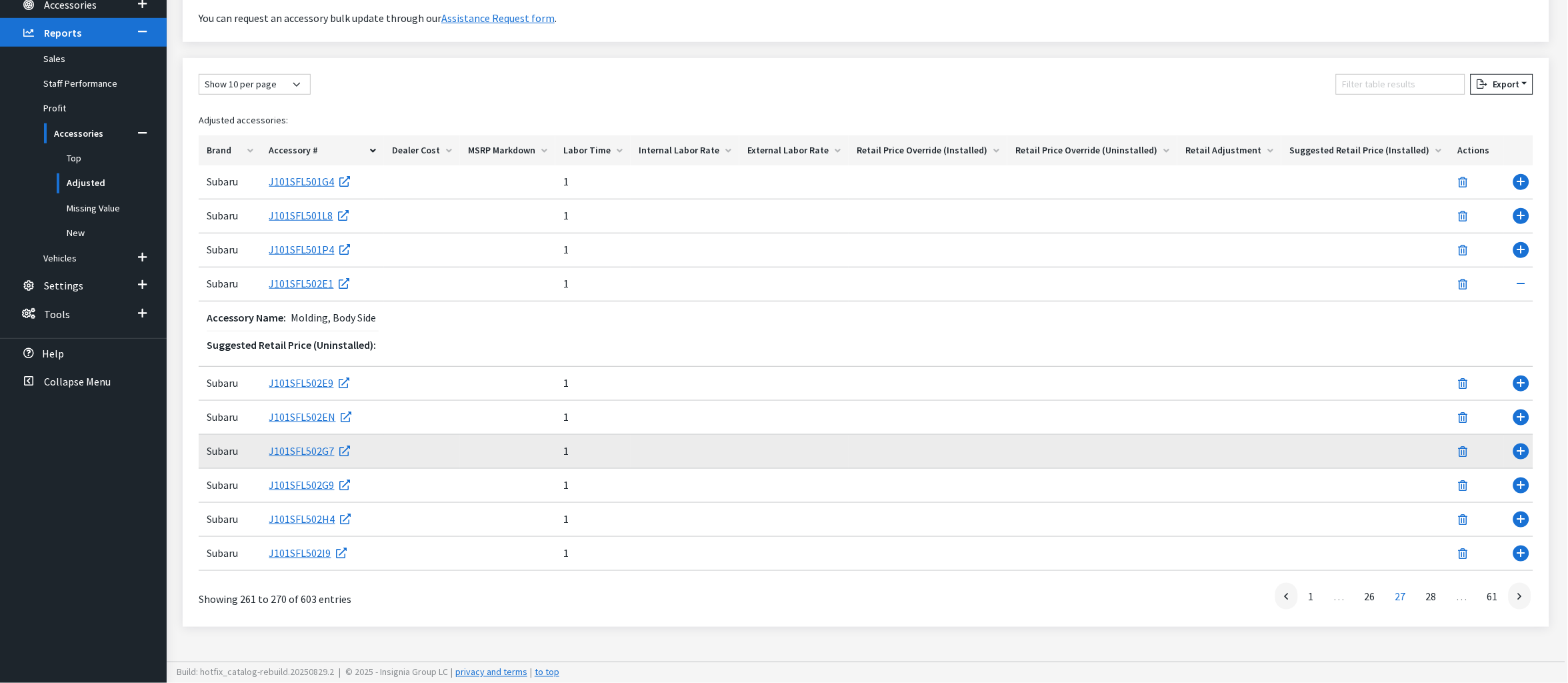
scroll to position [448, 0]
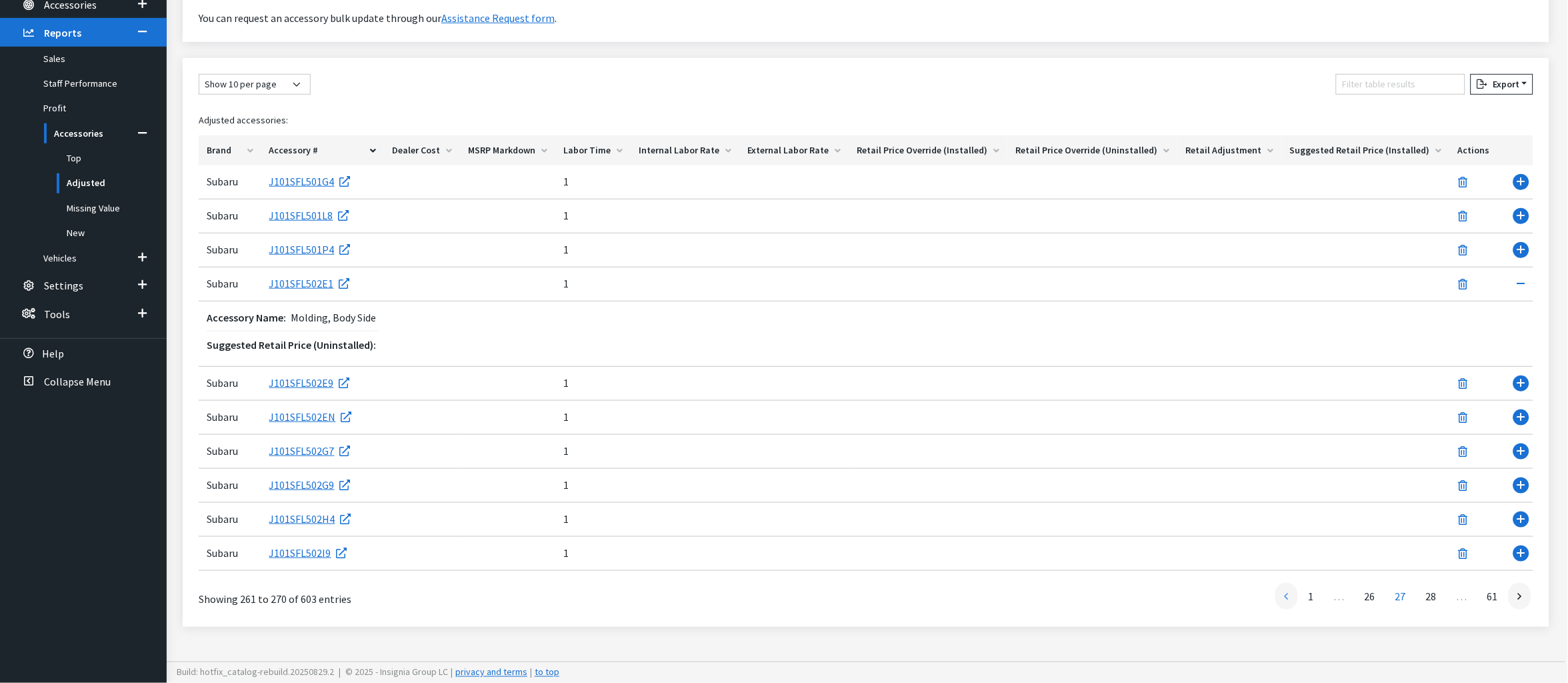
click at [1285, 592] on icon at bounding box center [1287, 597] width 4 height 11
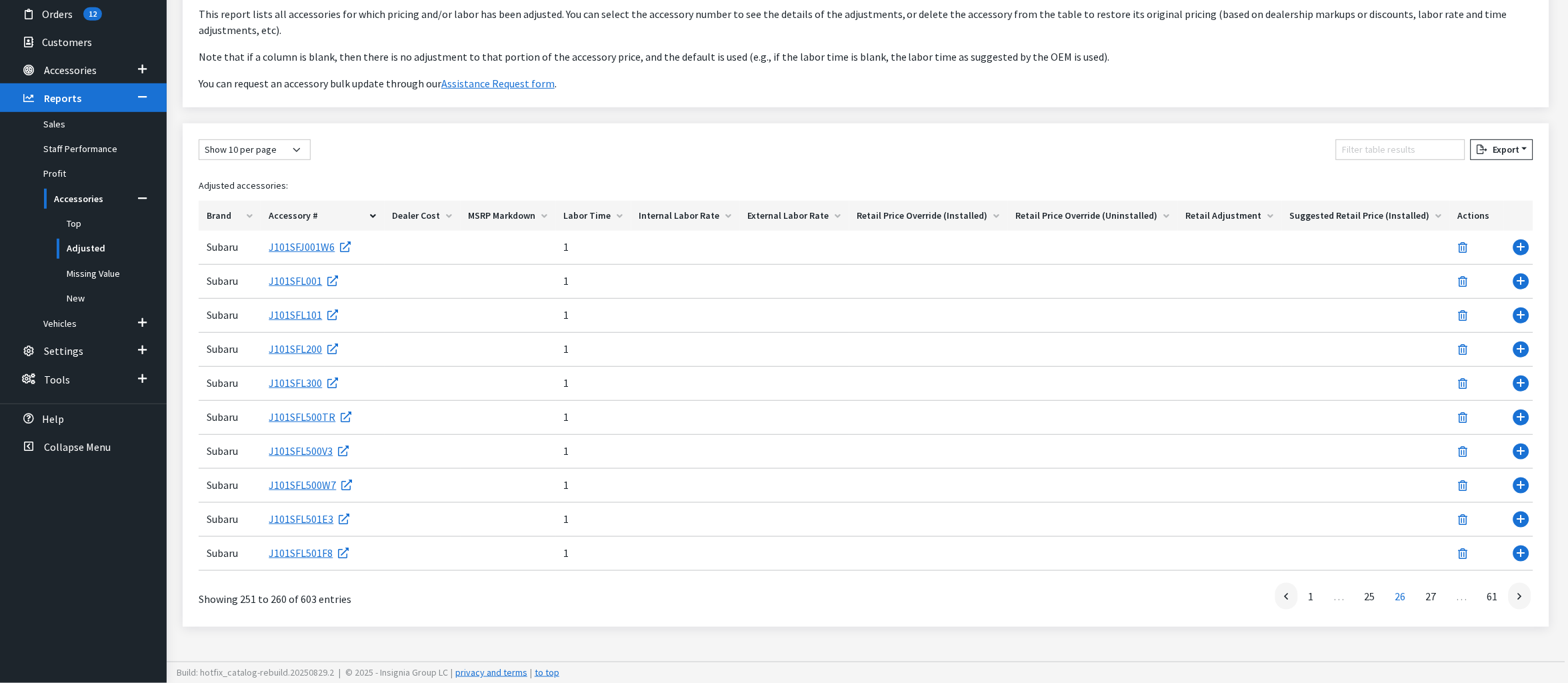
scroll to position [367, 0]
click at [1285, 592] on icon at bounding box center [1287, 597] width 4 height 11
click at [311, 139] on select "Show 10 per page Show 25 per page Show 50 per page Show 100 per page Show 1000 …" at bounding box center [255, 149] width 112 height 21
select select "-1"
click at [204, 139] on select "Show 10 per page Show 25 per page Show 50 per page Show 100 per page Show 1000 …" at bounding box center [255, 149] width 112 height 21
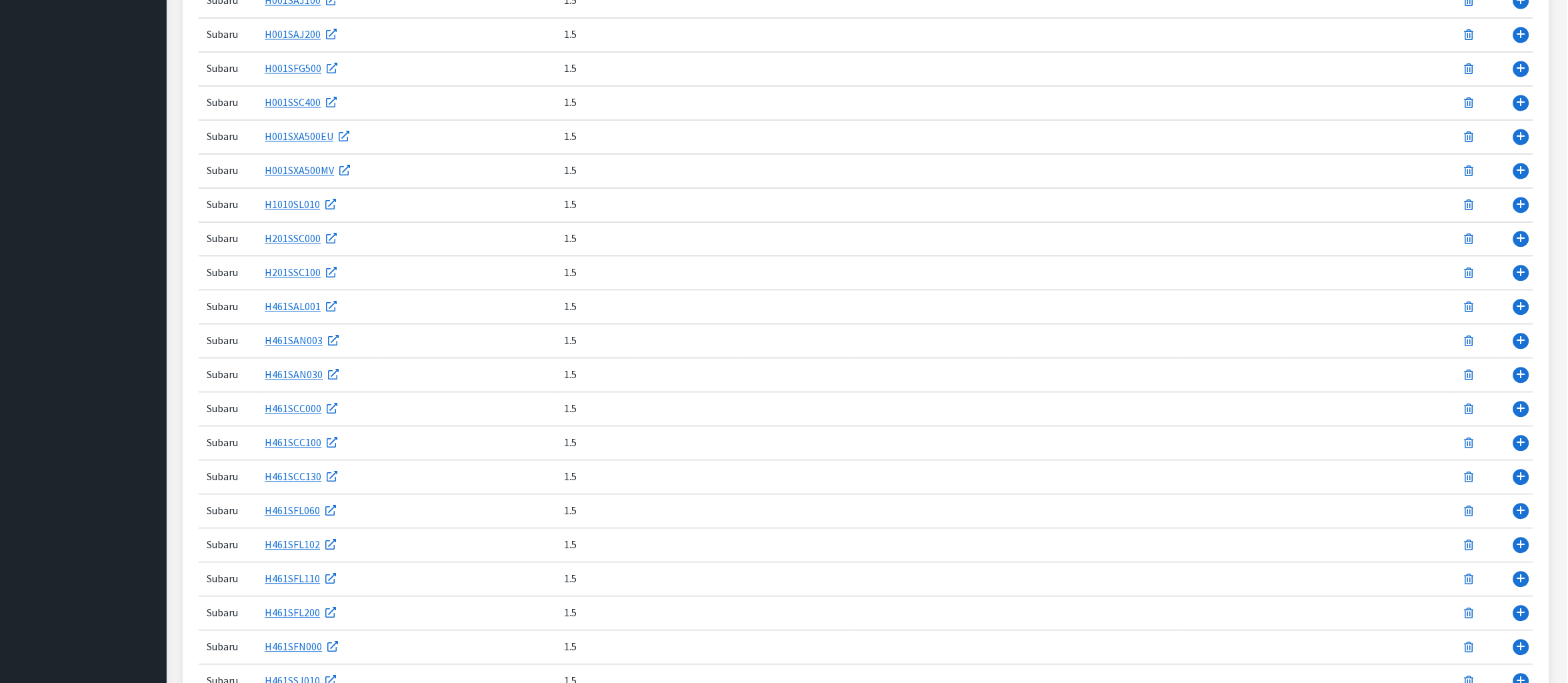
scroll to position [901, 0]
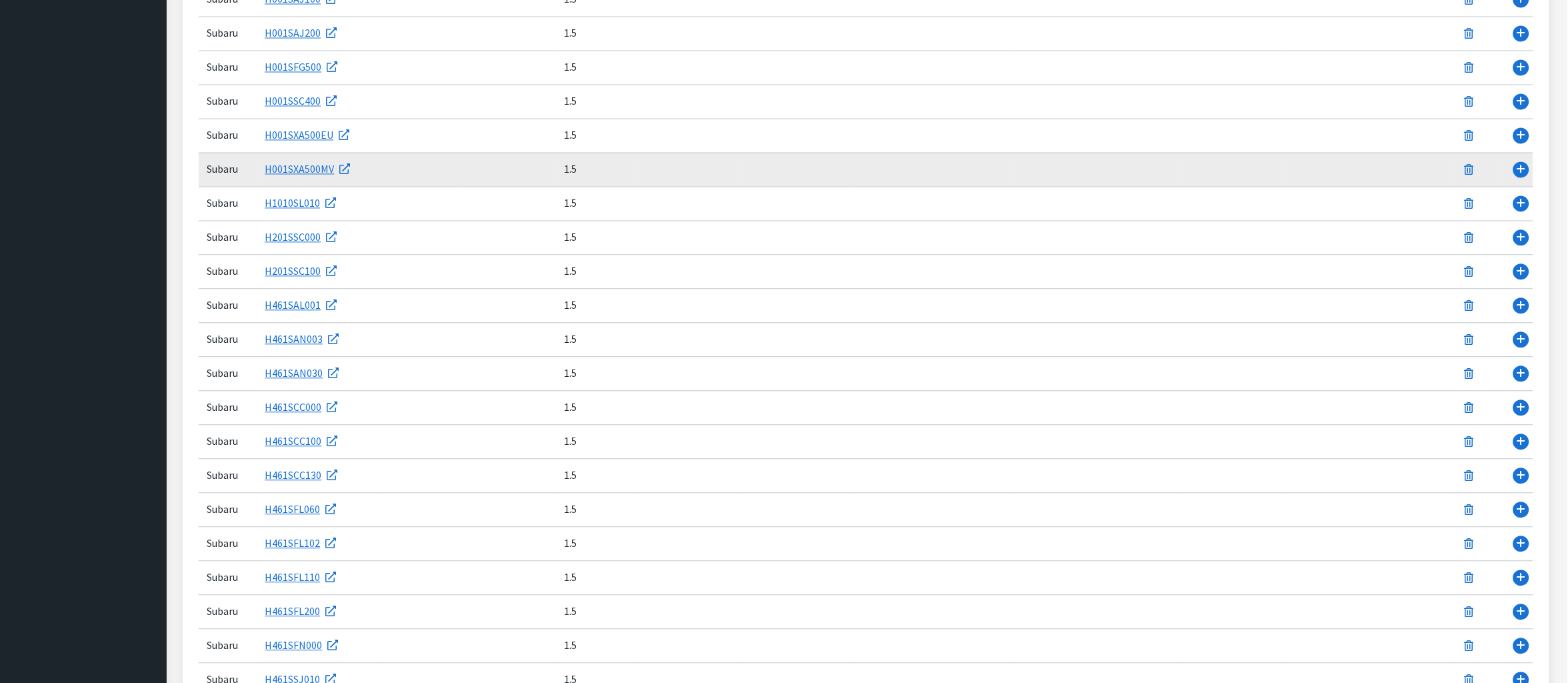
click at [1517, 187] on td "Use Enter key to show more/less" at bounding box center [1519, 170] width 29 height 34
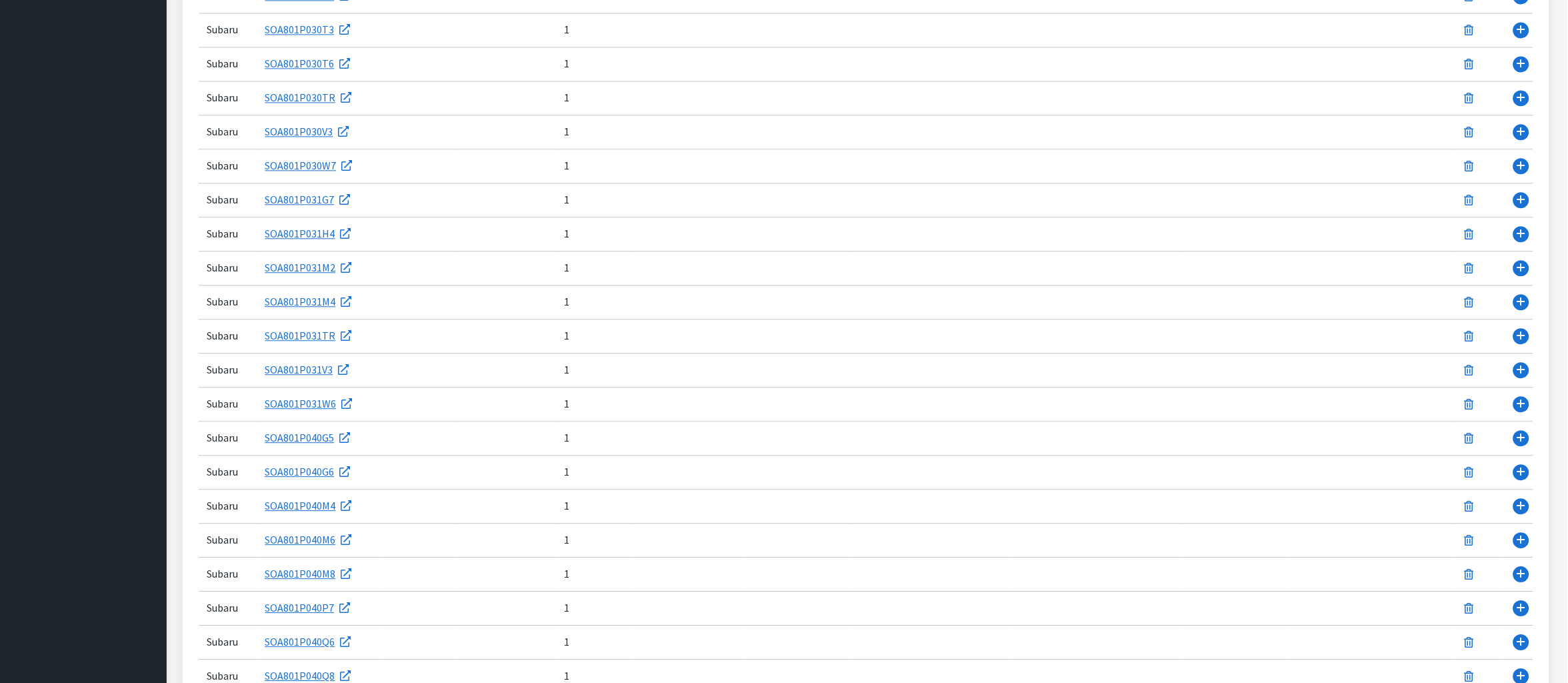
scroll to position [17279, 0]
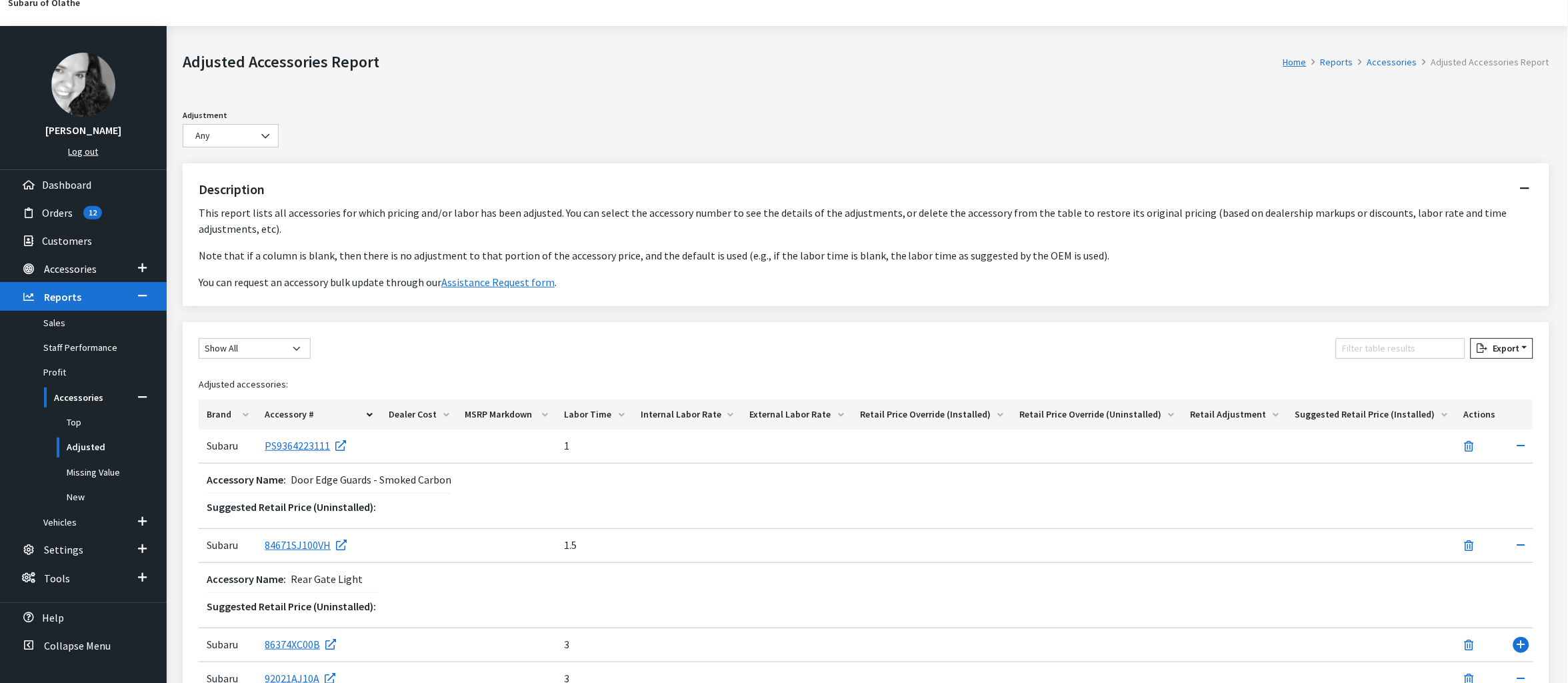
scroll to position [0, 0]
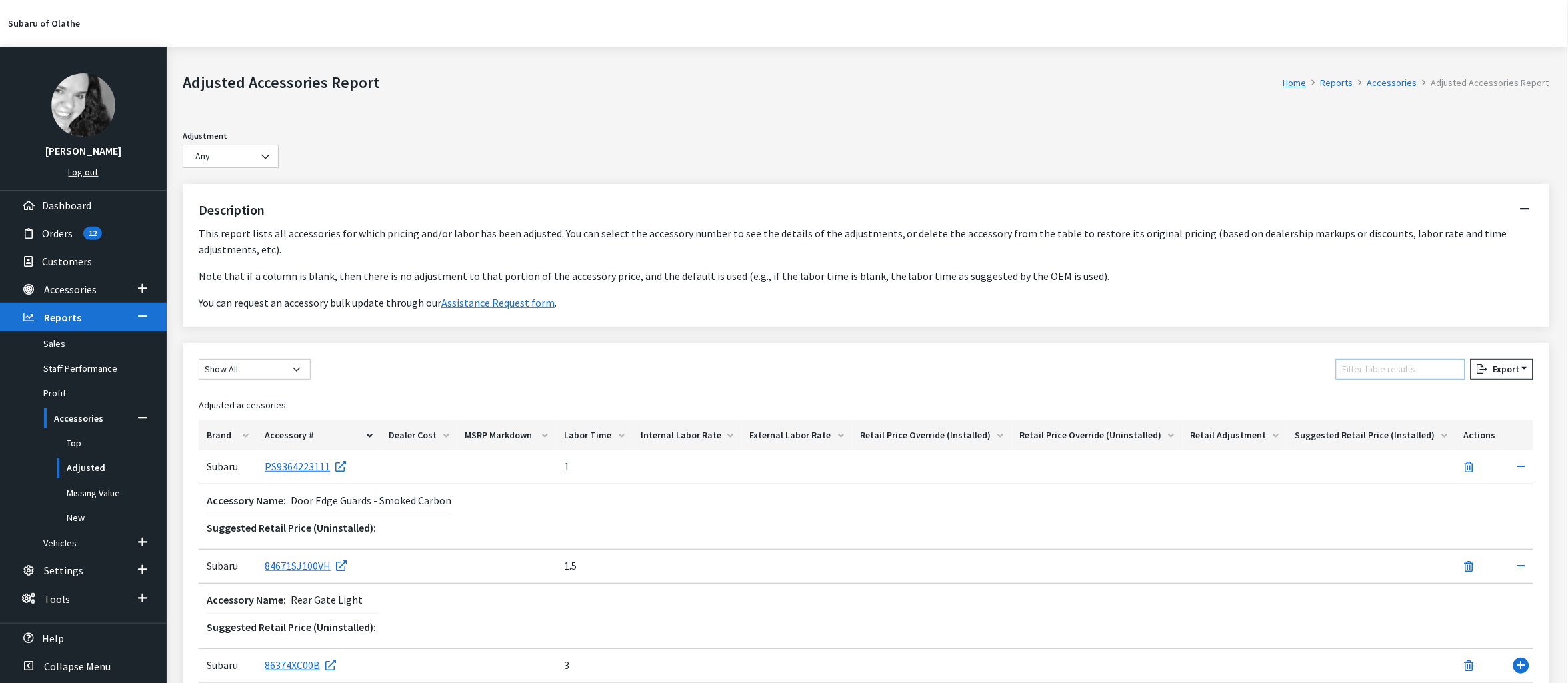
click at [1337, 379] on input "Filter table results" at bounding box center [1401, 368] width 129 height 21
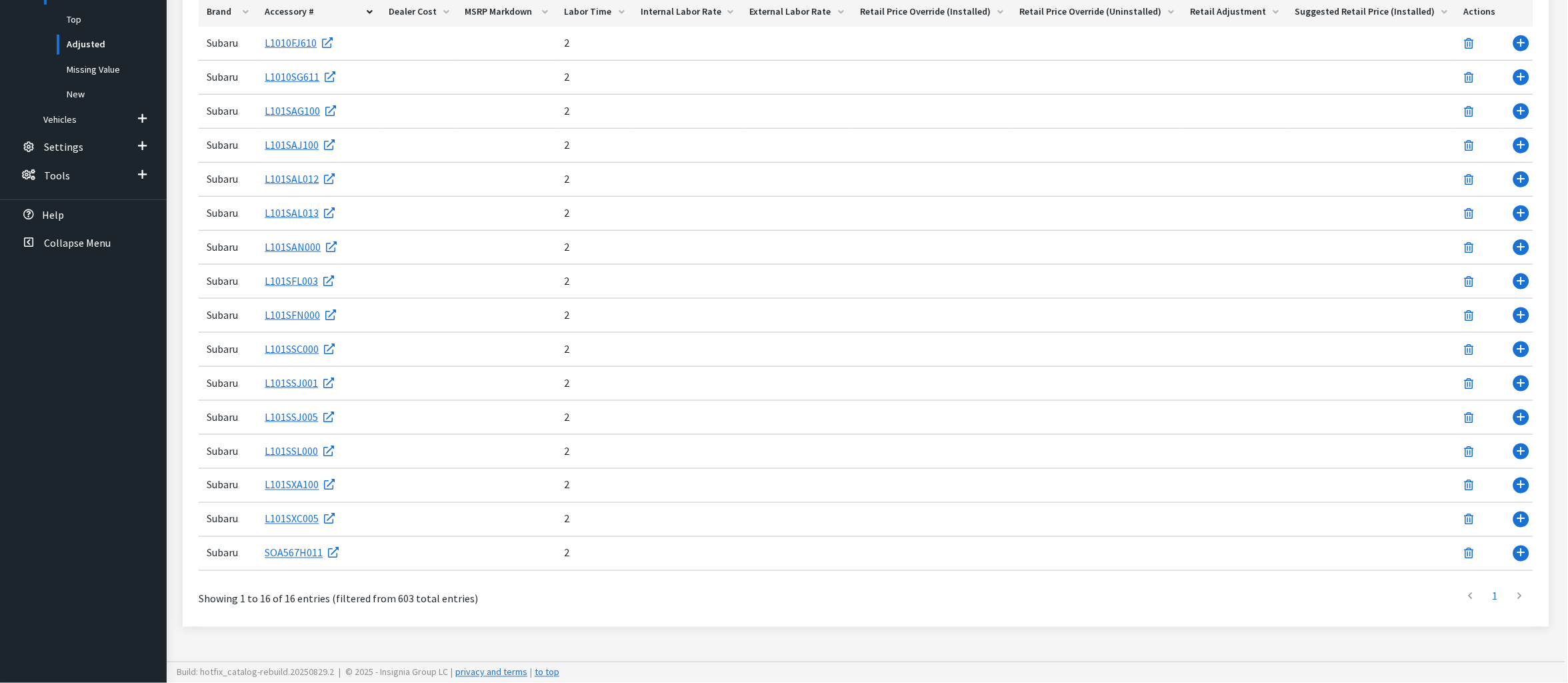
scroll to position [569, 0]
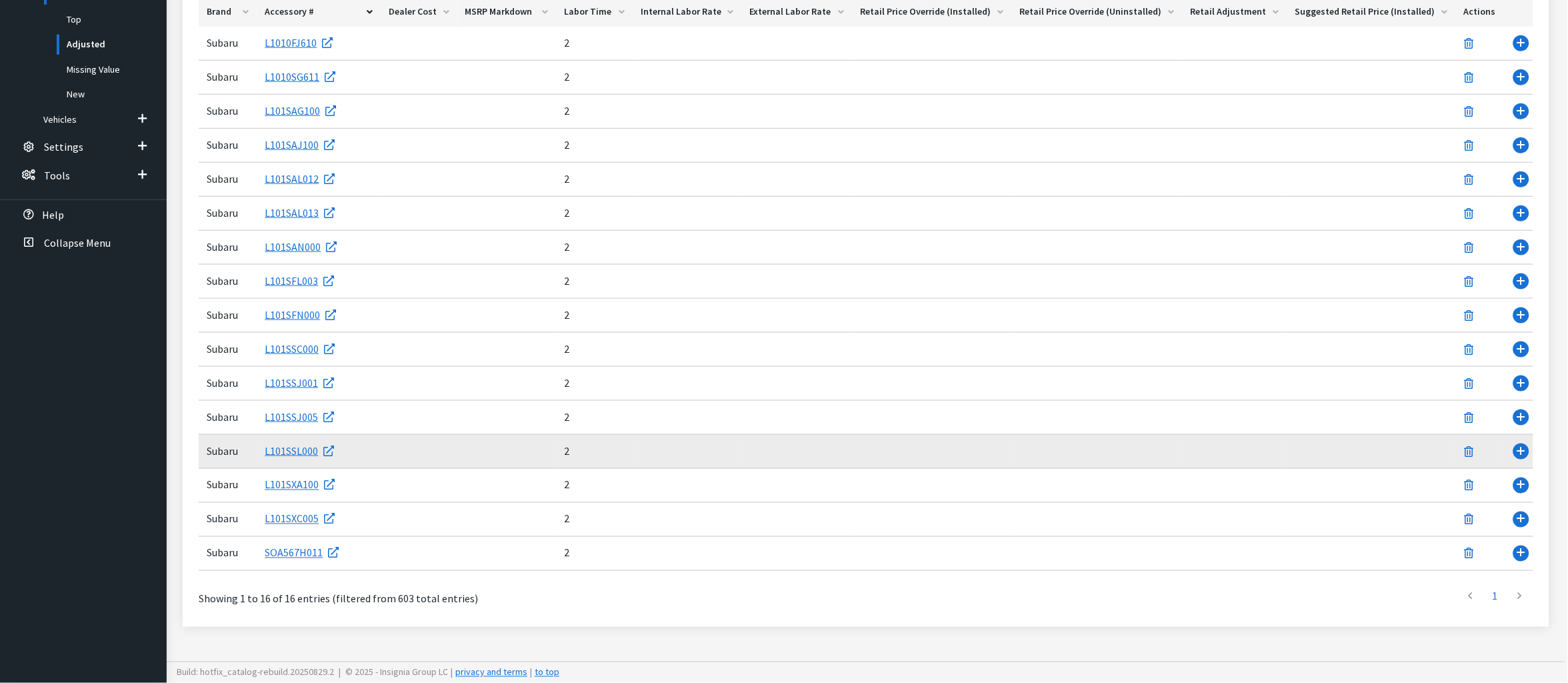
type input "hitch"
click at [1513, 452] on td "Use Enter key to show more/less" at bounding box center [1519, 452] width 29 height 34
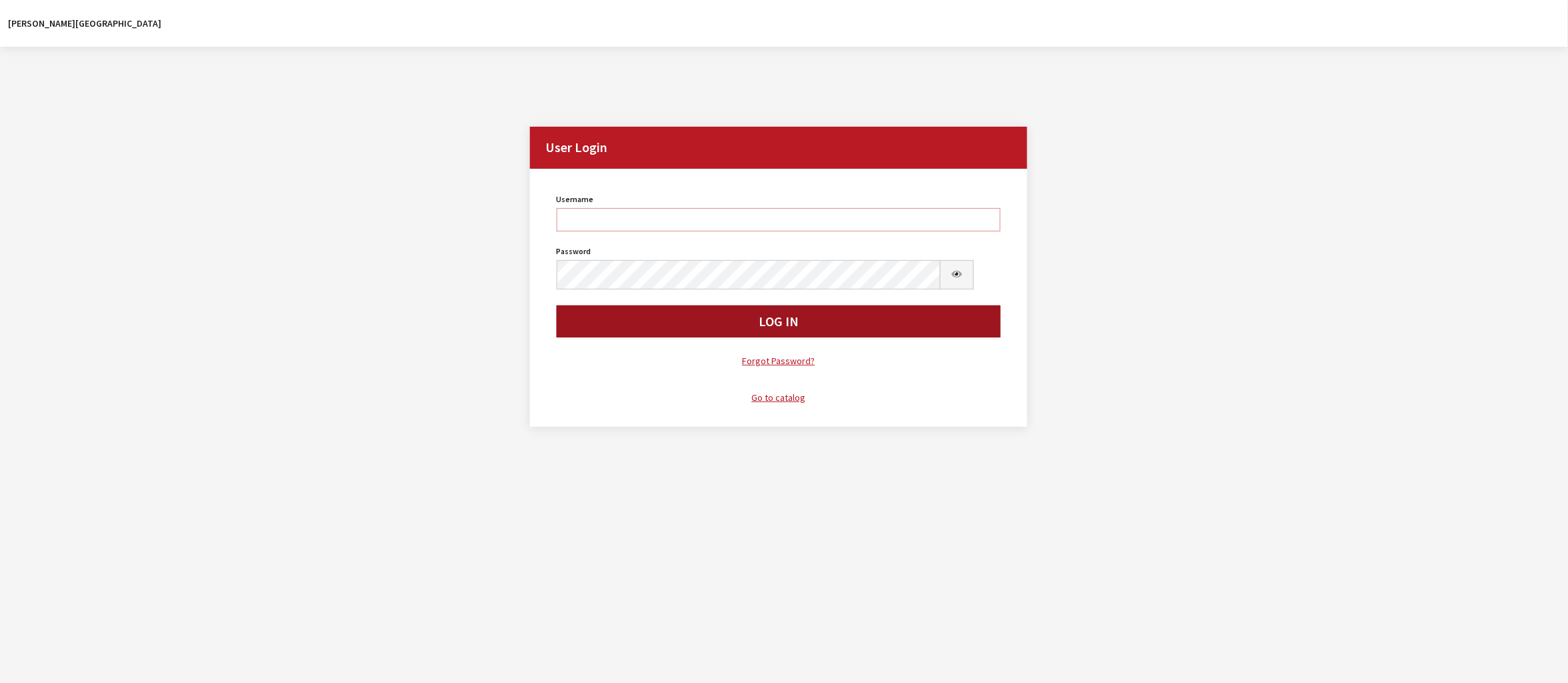
type input "kdorton"
click at [675, 337] on button "Log In" at bounding box center [779, 321] width 445 height 32
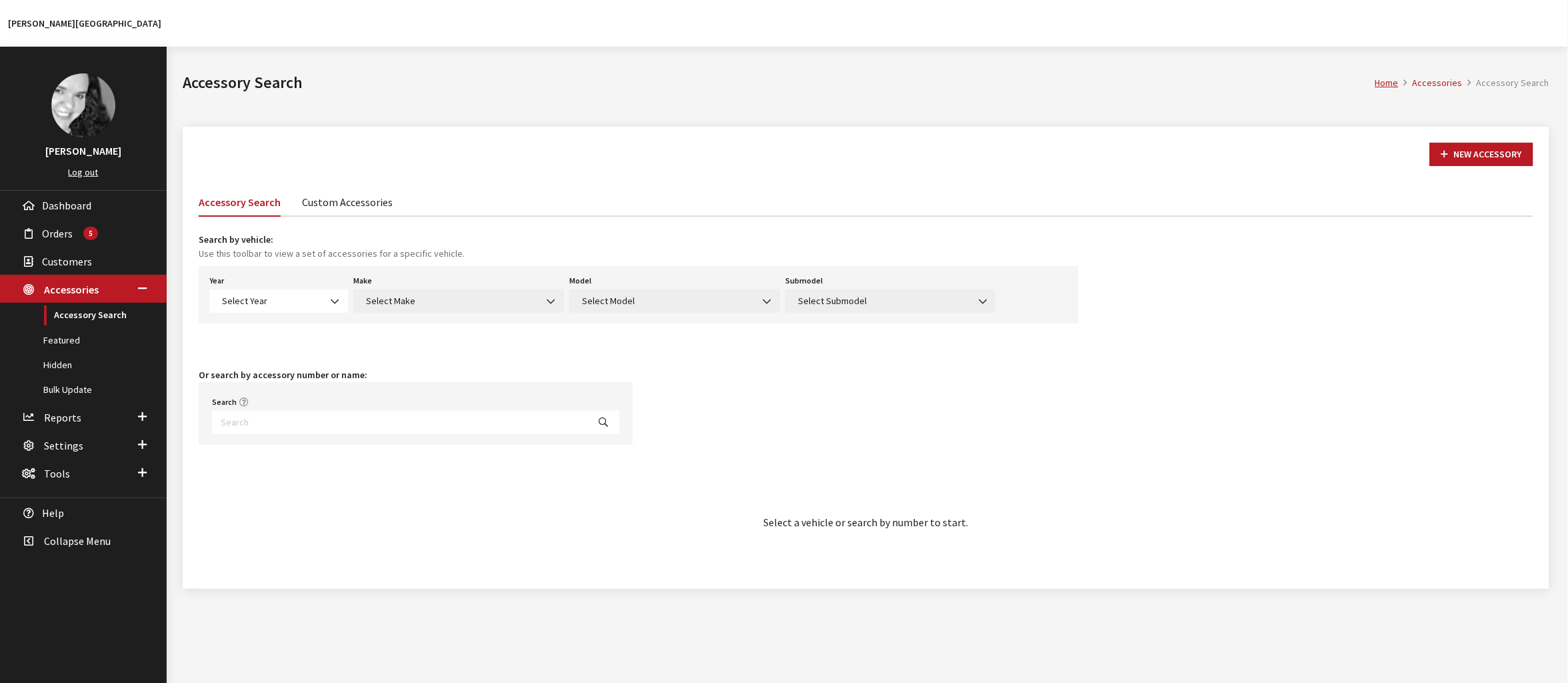
click at [393, 216] on link "Custom Accessories" at bounding box center [347, 201] width 91 height 28
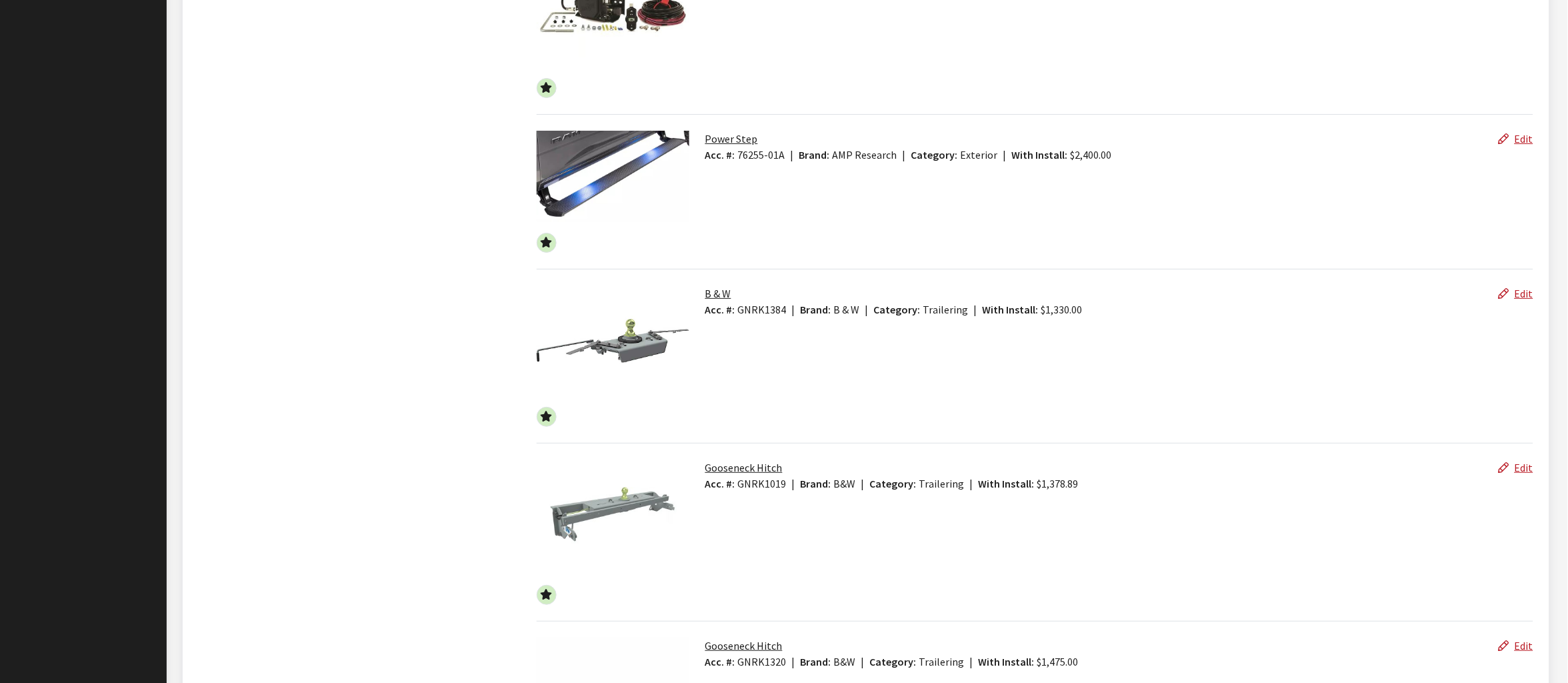
scroll to position [1752, 0]
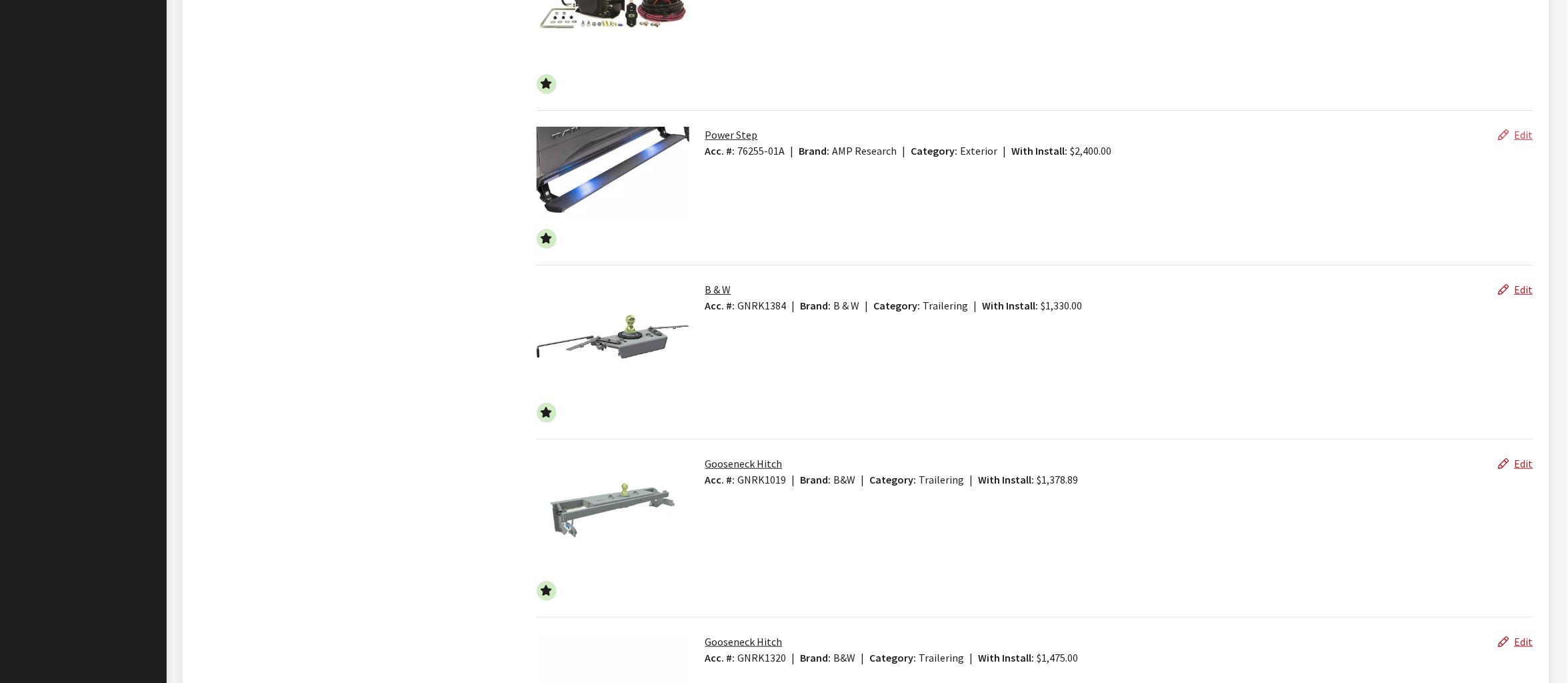
click at [1509, 141] on link "Edit" at bounding box center [1516, 135] width 34 height 14
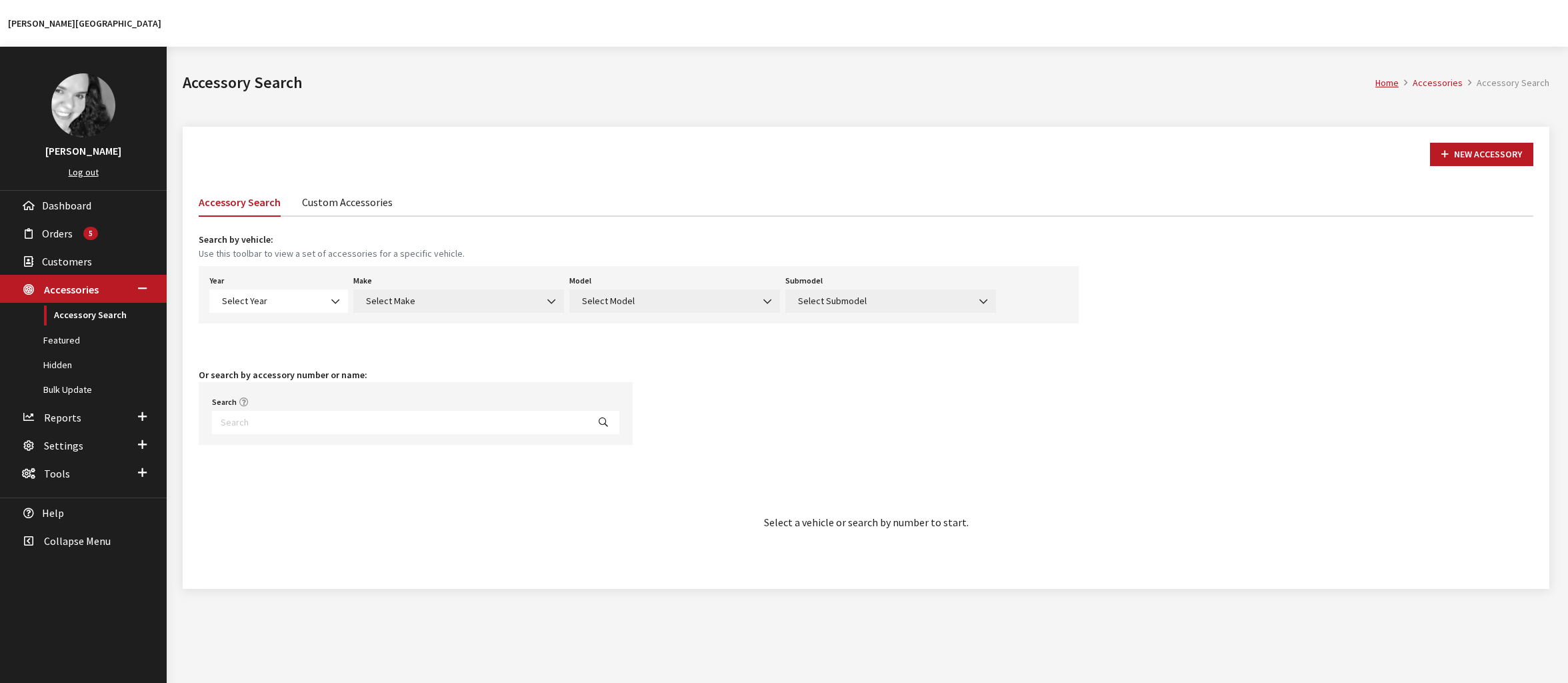
scroll to position [99, 0]
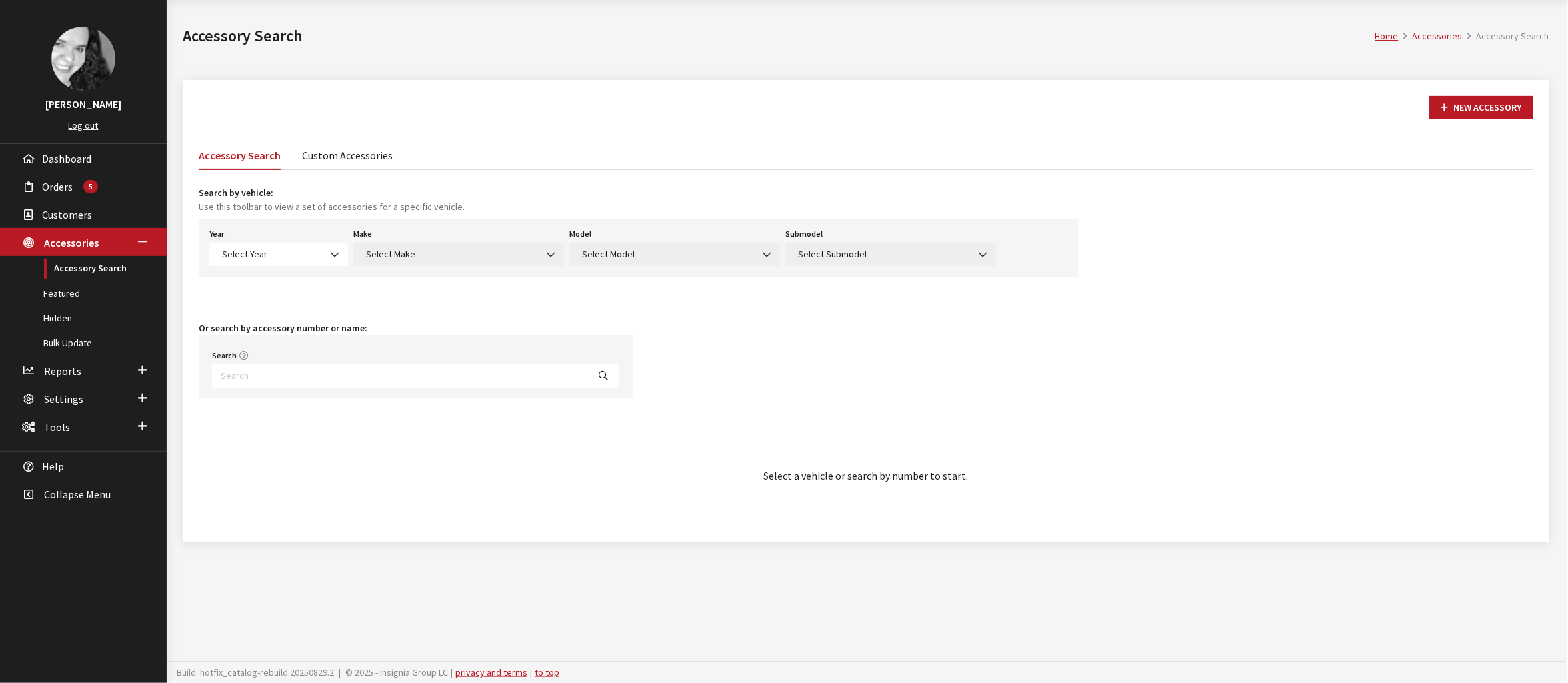
click at [393, 147] on link "Custom Accessories" at bounding box center [347, 155] width 91 height 28
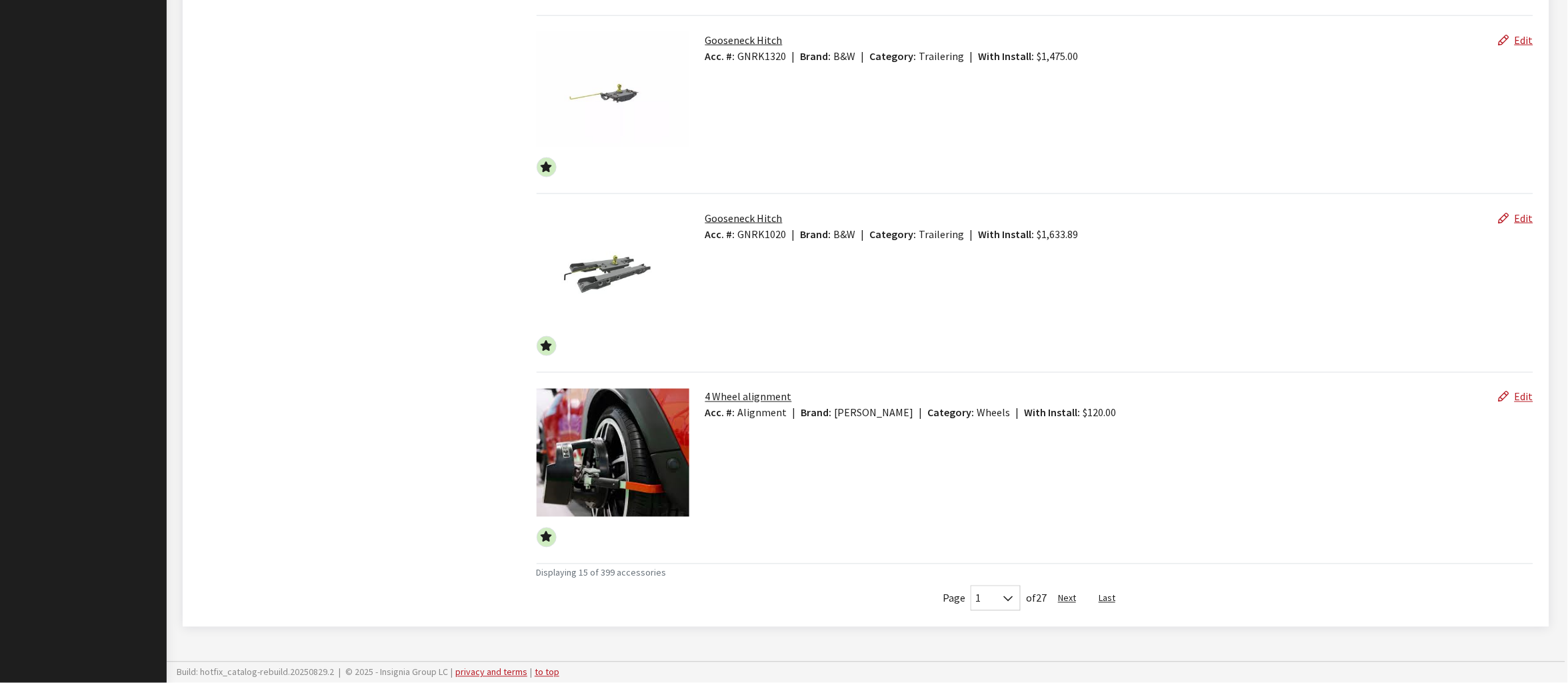
scroll to position [2603, 0]
click at [1520, 390] on link "Edit" at bounding box center [1516, 397] width 34 height 14
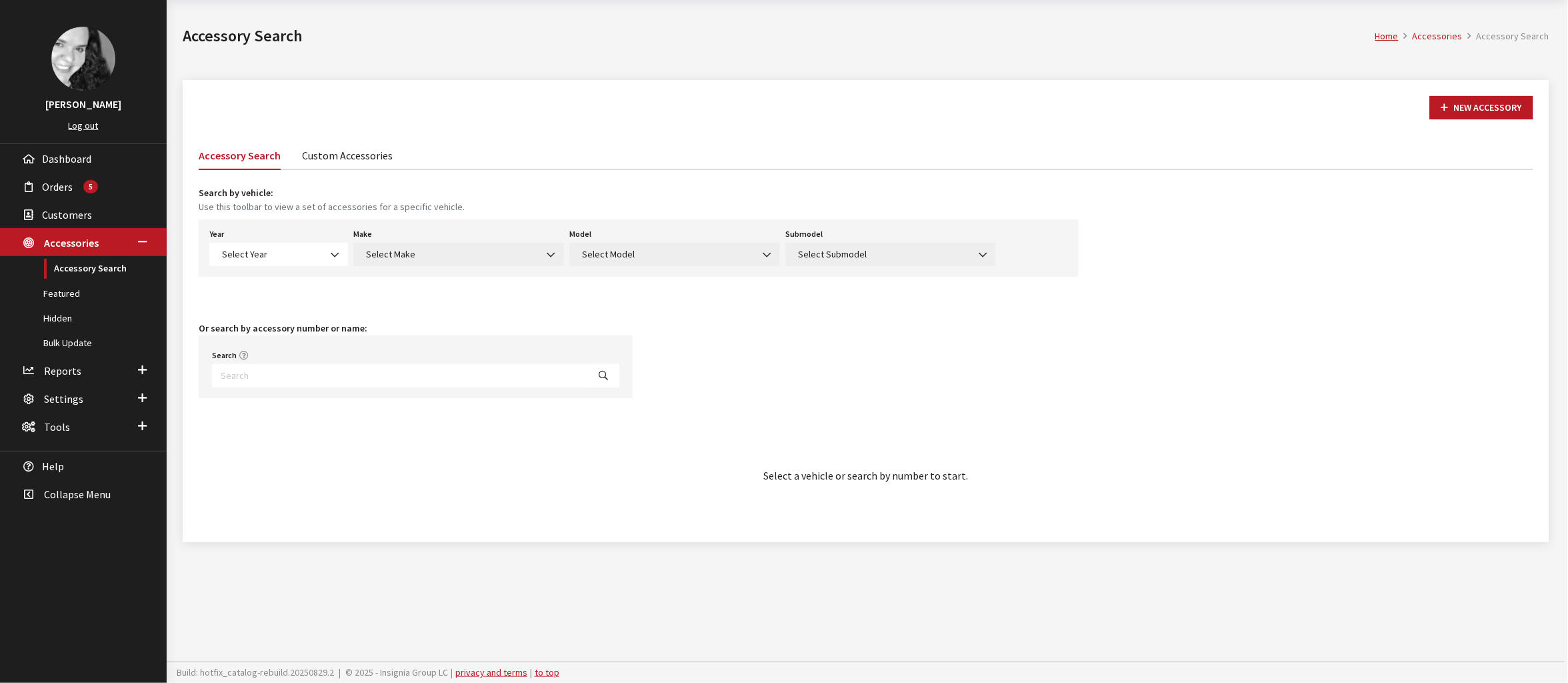
scroll to position [99, 0]
click at [386, 141] on link "Custom Accessories" at bounding box center [347, 155] width 91 height 28
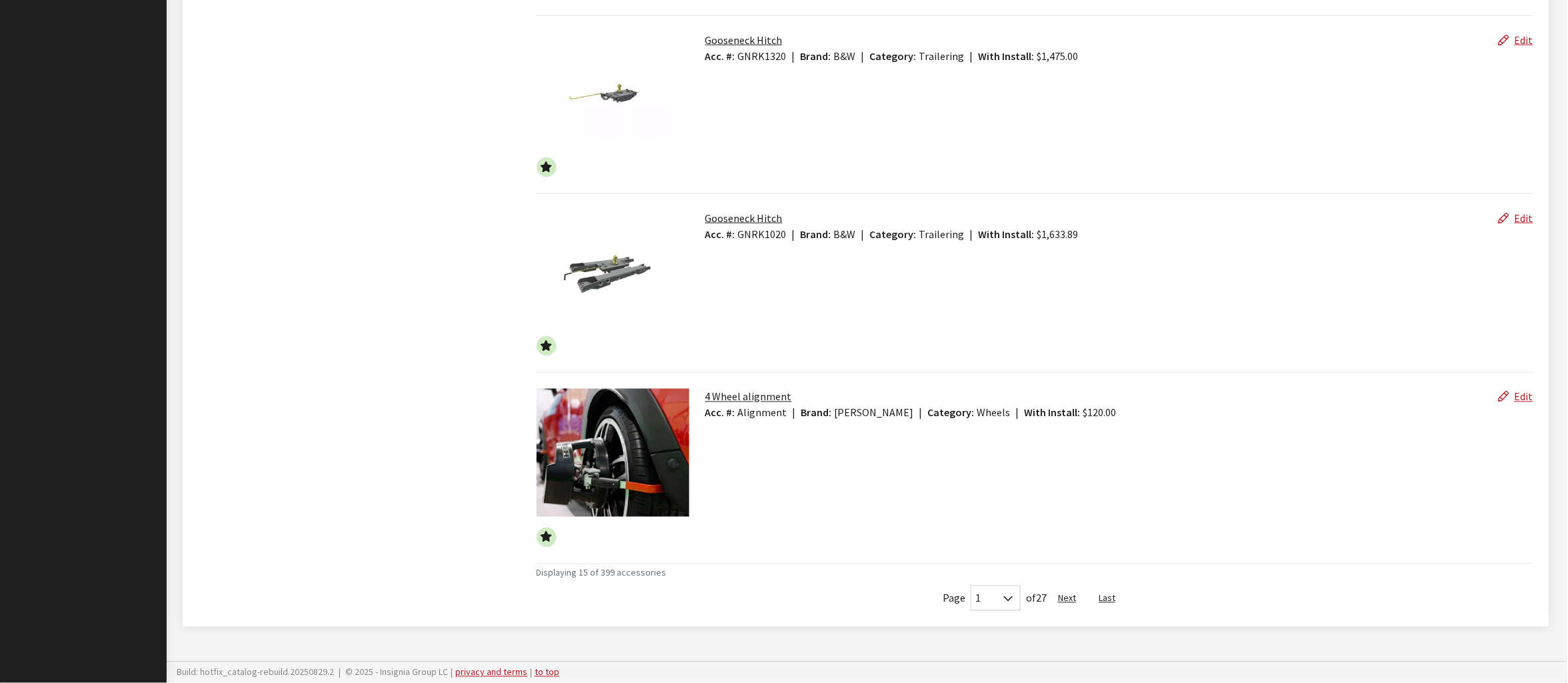
scroll to position [2603, 0]
click at [1067, 588] on button "Next" at bounding box center [1067, 598] width 41 height 25
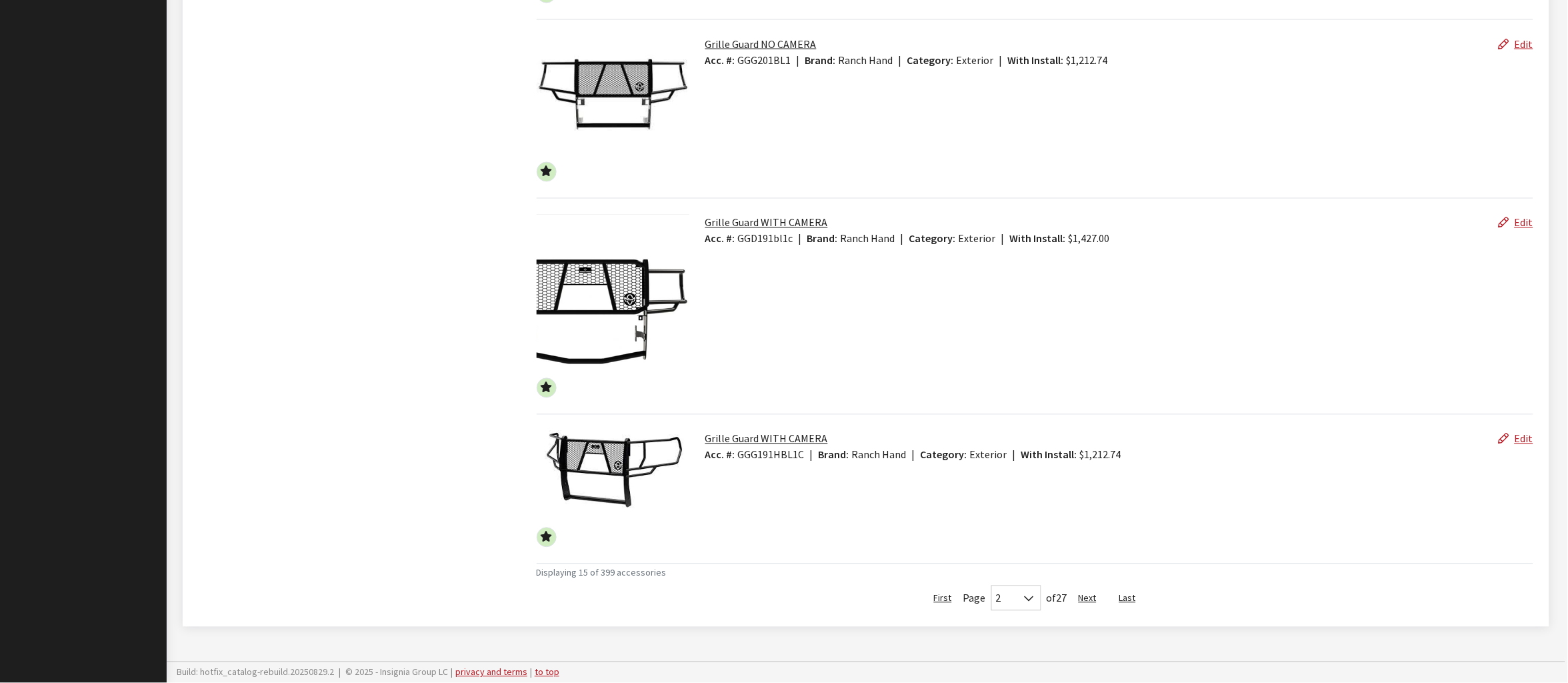
scroll to position [2845, 0]
click at [1096, 585] on button "Next" at bounding box center [1088, 598] width 41 height 25
select select "2"
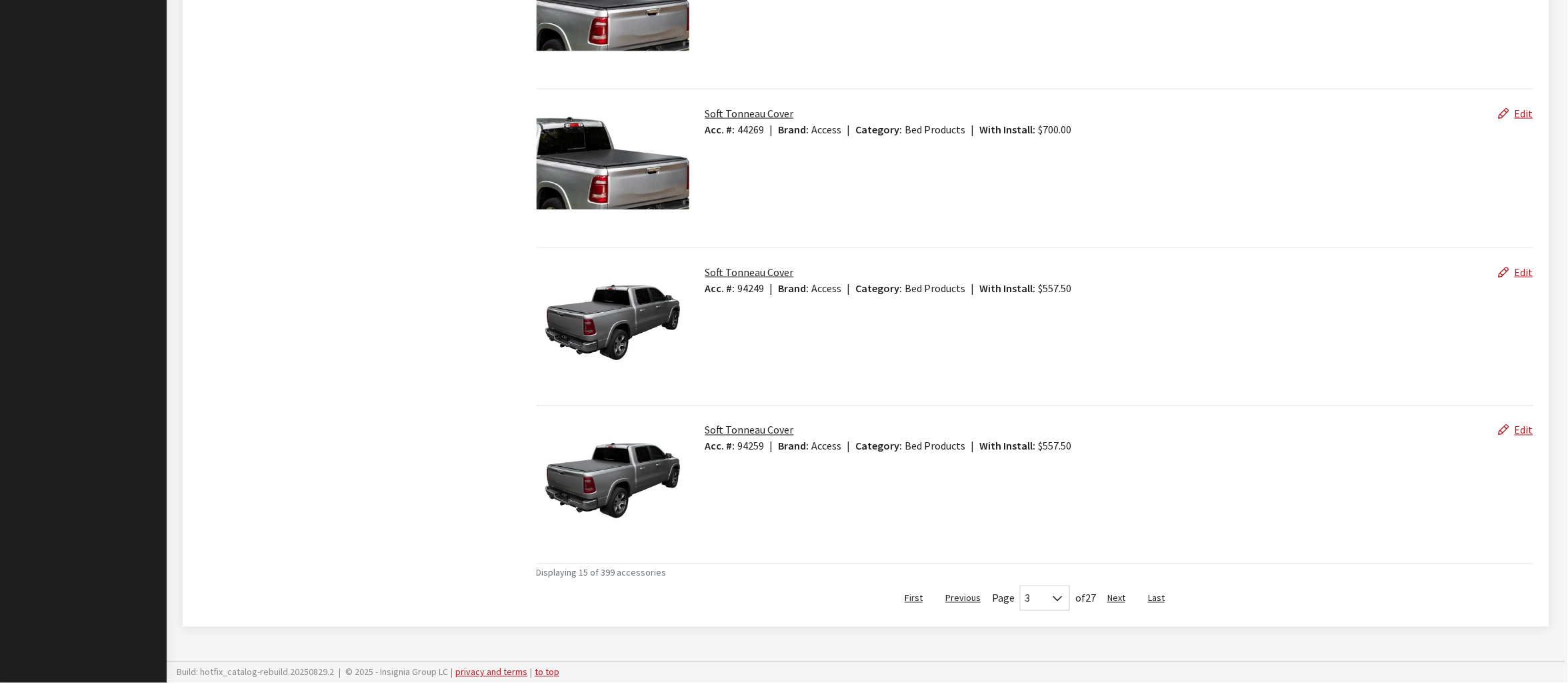
scroll to position [2524, 0]
click at [1511, 107] on link "Edit" at bounding box center [1516, 114] width 34 height 14
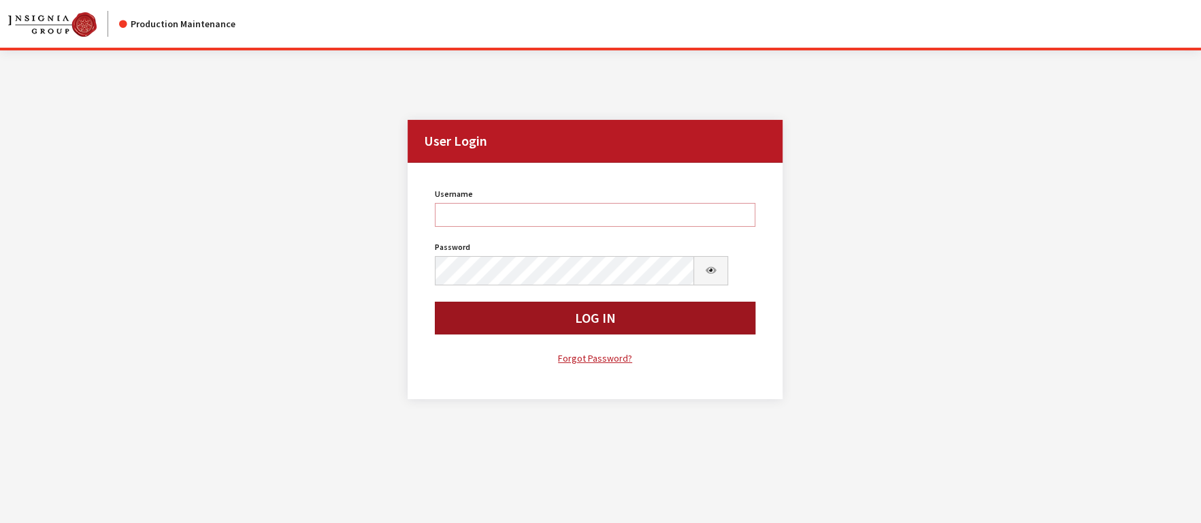
type input "kdorton"
click at [499, 334] on button "Log In" at bounding box center [595, 317] width 320 height 33
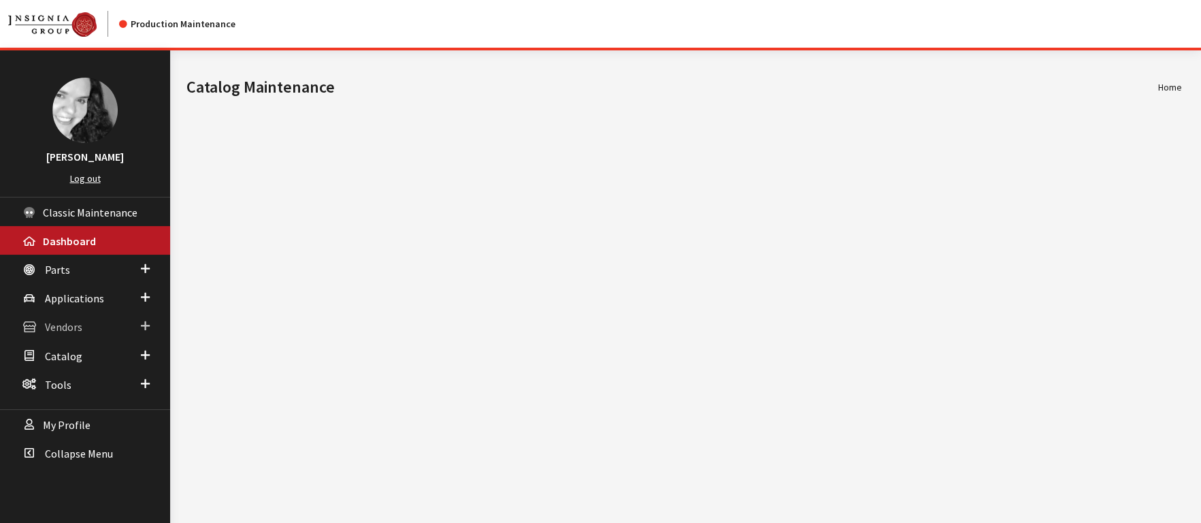
click at [82, 334] on span "Vendors" at bounding box center [63, 327] width 37 height 14
click at [89, 366] on link "Dealer Search" at bounding box center [85, 353] width 170 height 25
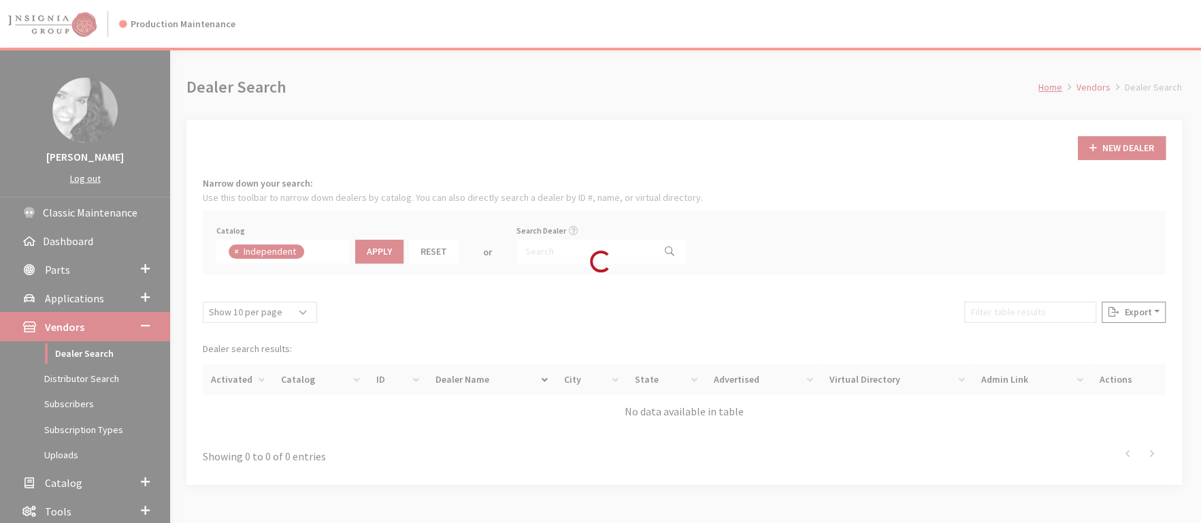
scroll to position [120, 0]
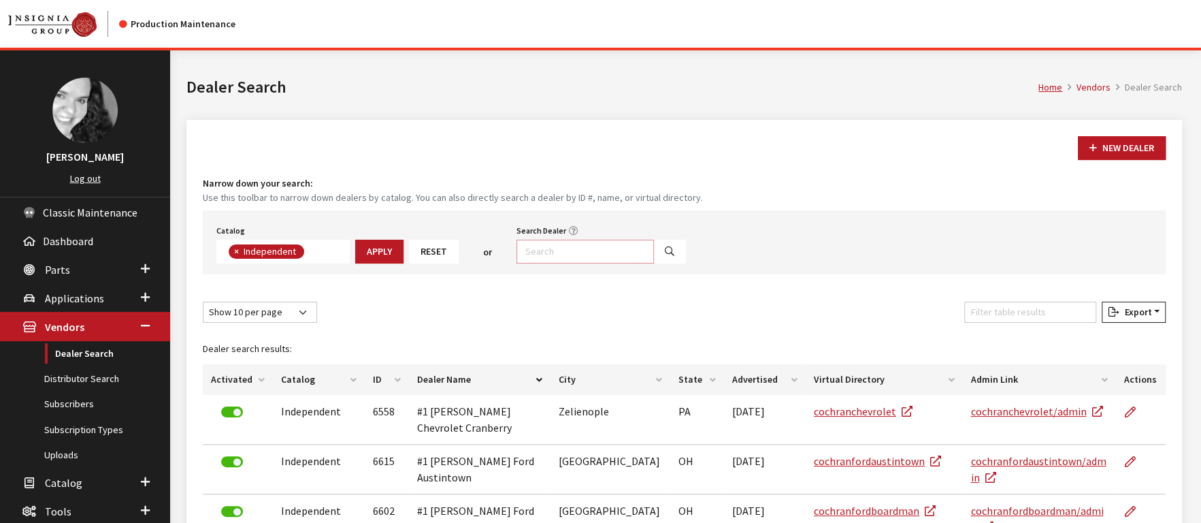
click input "Search Dealer"
type input "flow"
select select
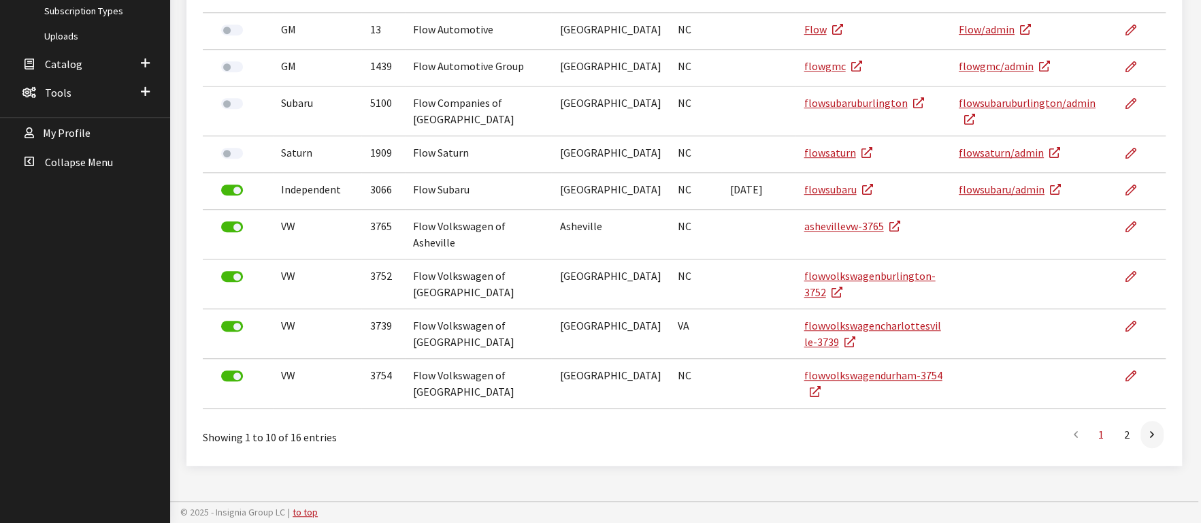
scroll to position [638, 0]
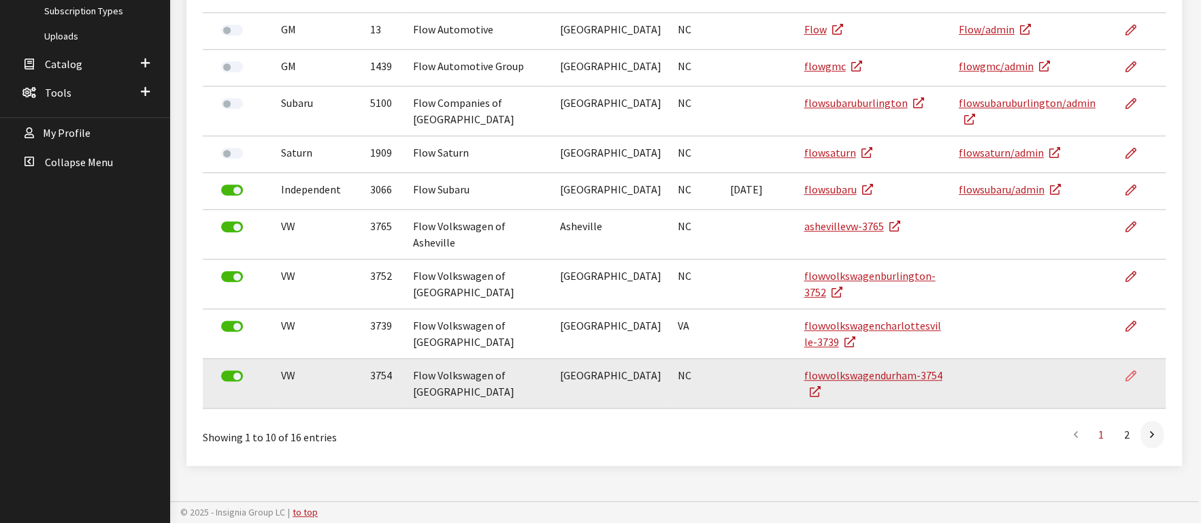
click icon
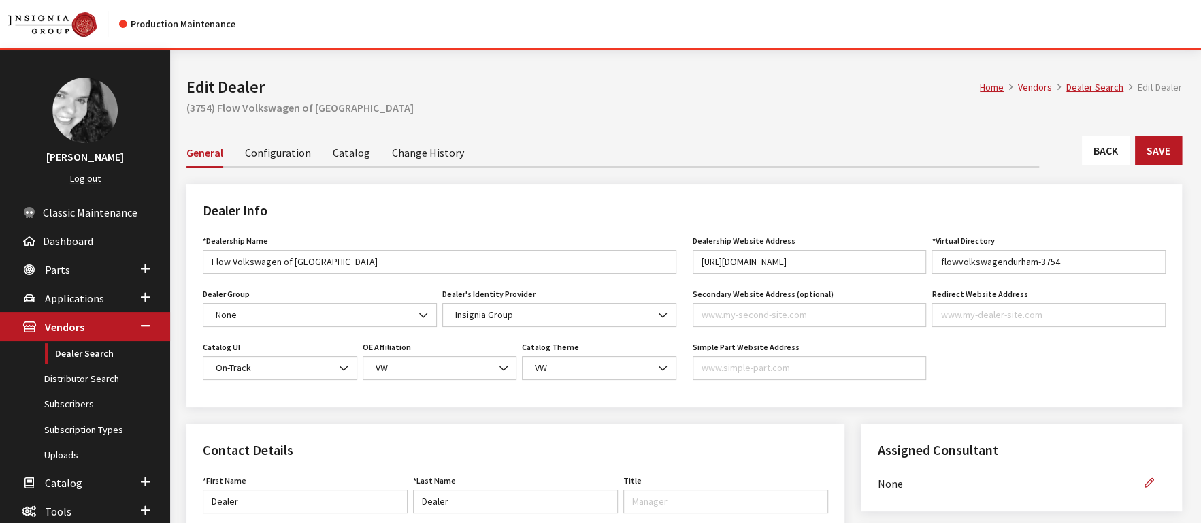
click at [311, 166] on link "Configuration" at bounding box center [278, 151] width 66 height 29
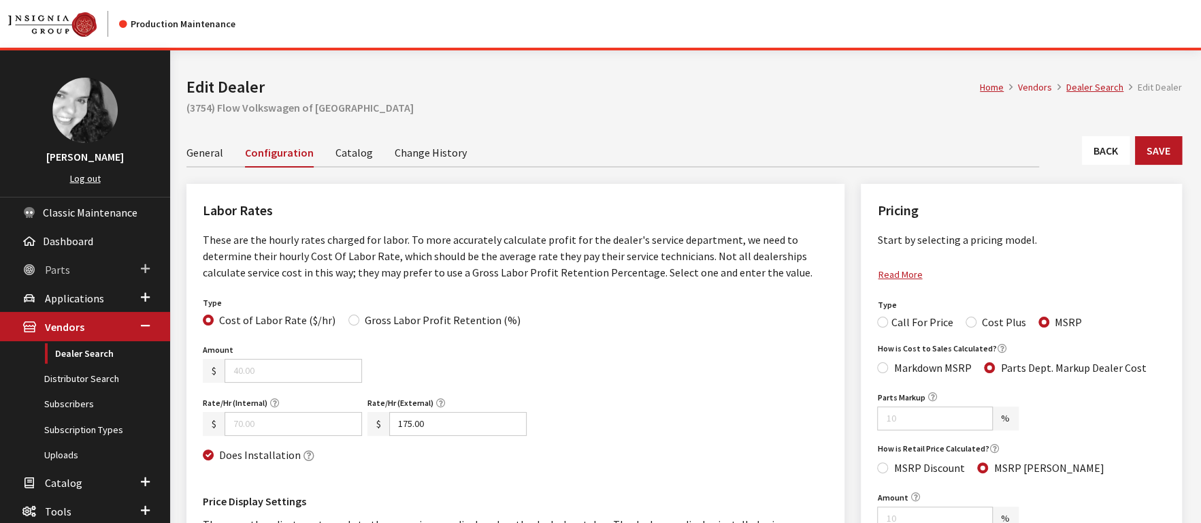
click at [70, 276] on span "Parts" at bounding box center [57, 270] width 25 height 14
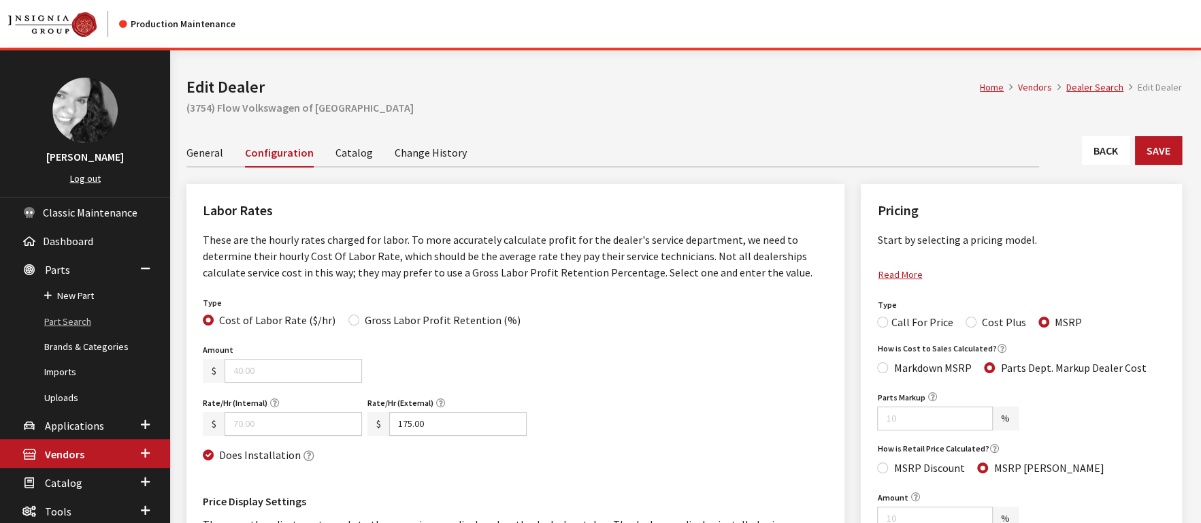
click at [85, 334] on link "Part Search" at bounding box center [85, 321] width 170 height 25
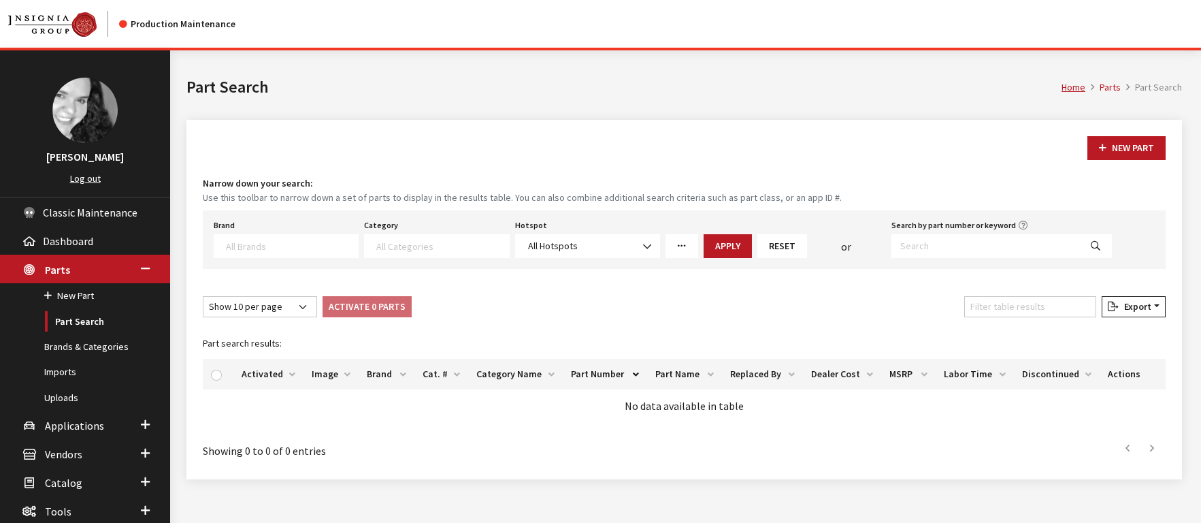
select select
click at [275, 252] on textarea "Search" at bounding box center [292, 245] width 132 height 12
select select "11"
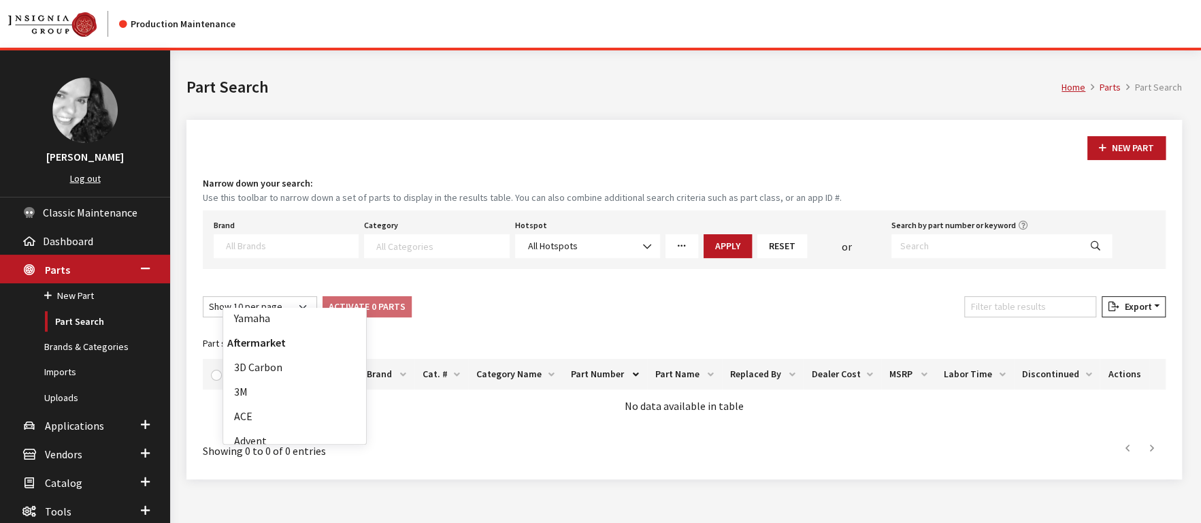
scroll to position [460, 0]
click at [752, 258] on button "Apply" at bounding box center [728, 246] width 48 height 24
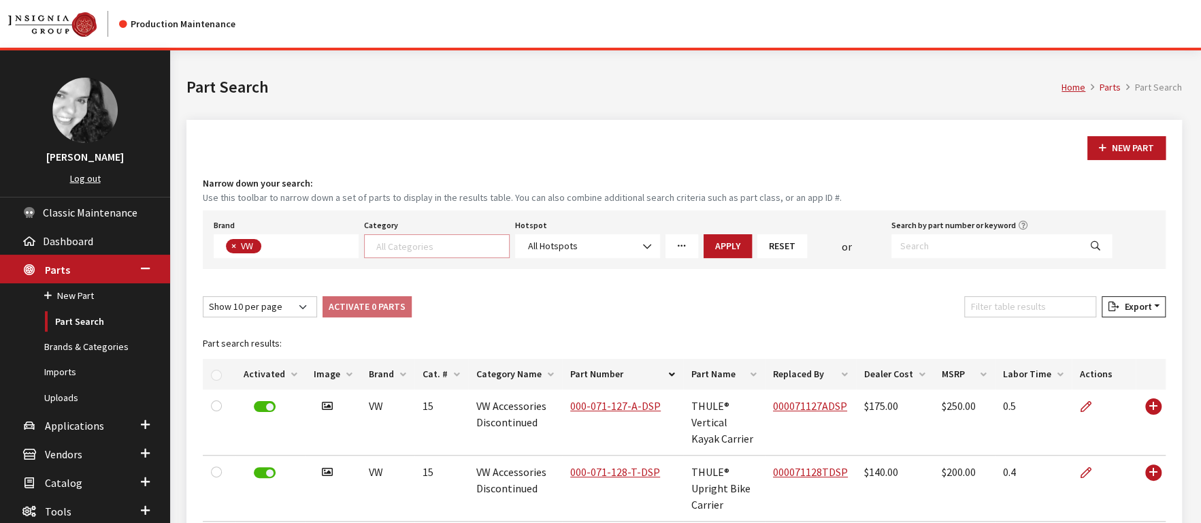
click at [440, 252] on textarea "Search" at bounding box center [442, 245] width 132 height 12
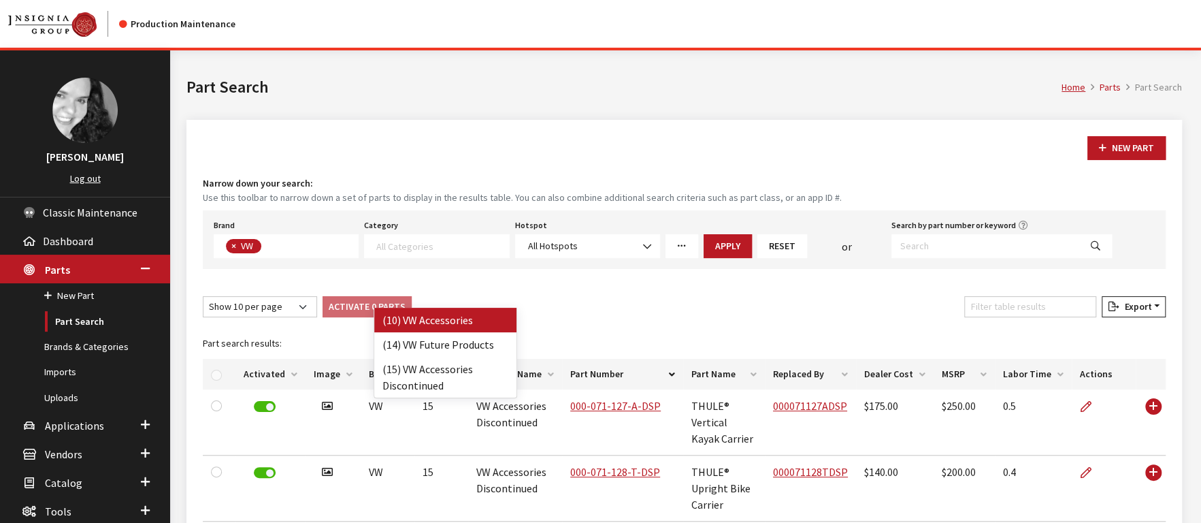
select select "134"
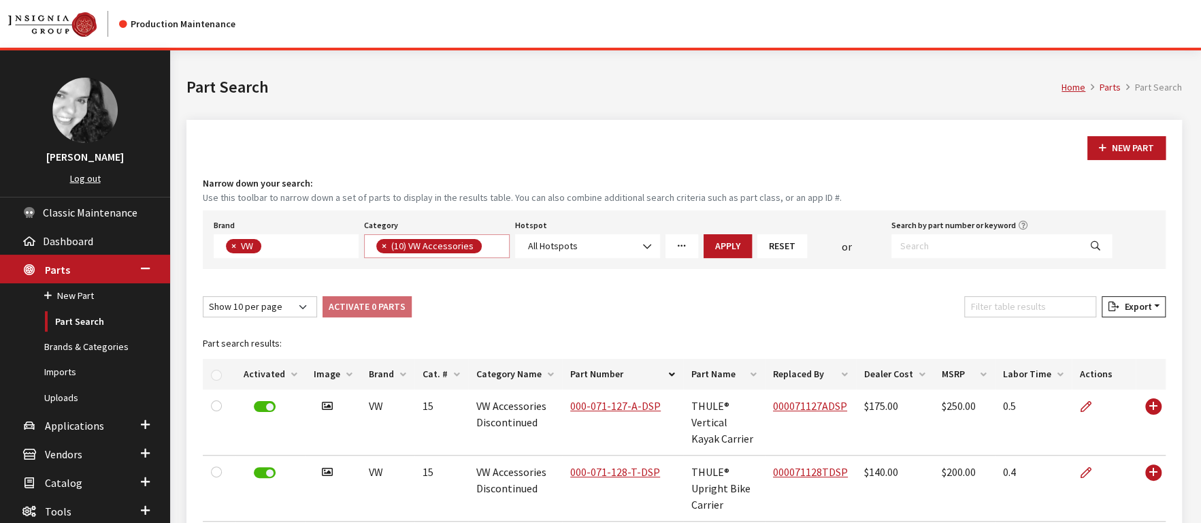
scroll to position [1, 0]
click at [746, 258] on button "Apply" at bounding box center [728, 246] width 48 height 24
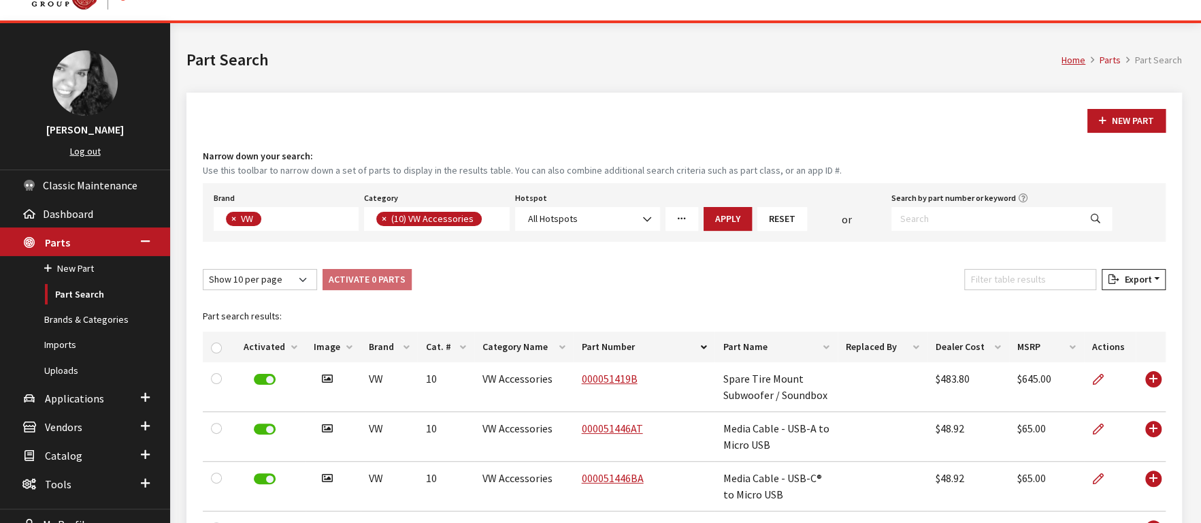
scroll to position [0, 0]
